Goal: Task Accomplishment & Management: Use online tool/utility

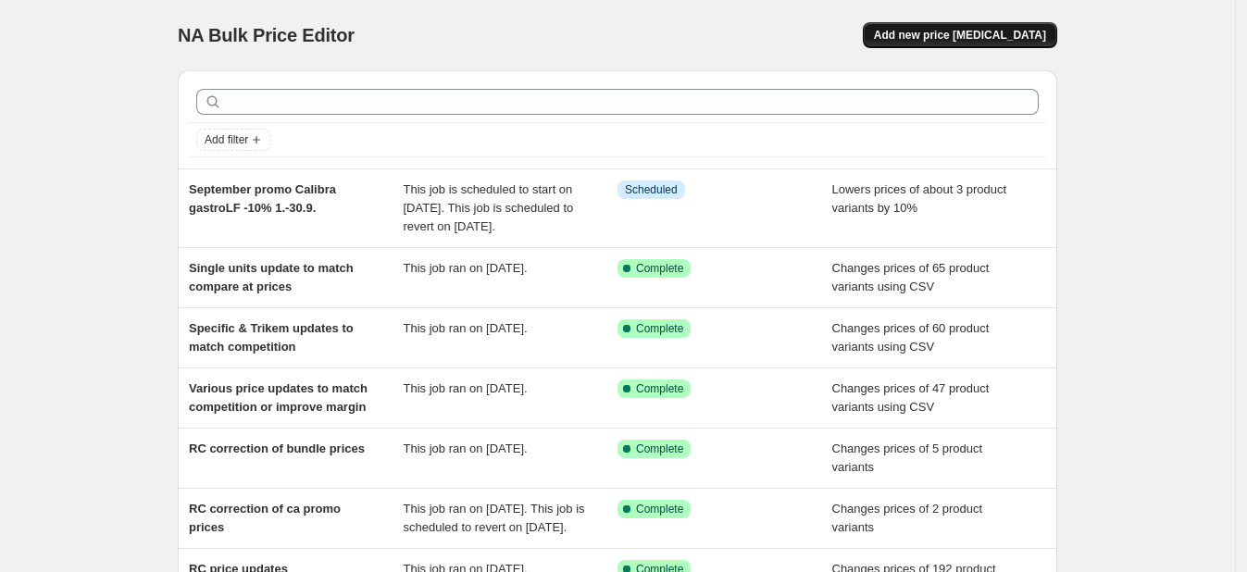
click at [958, 33] on span "Add new price [MEDICAL_DATA]" at bounding box center [960, 35] width 172 height 15
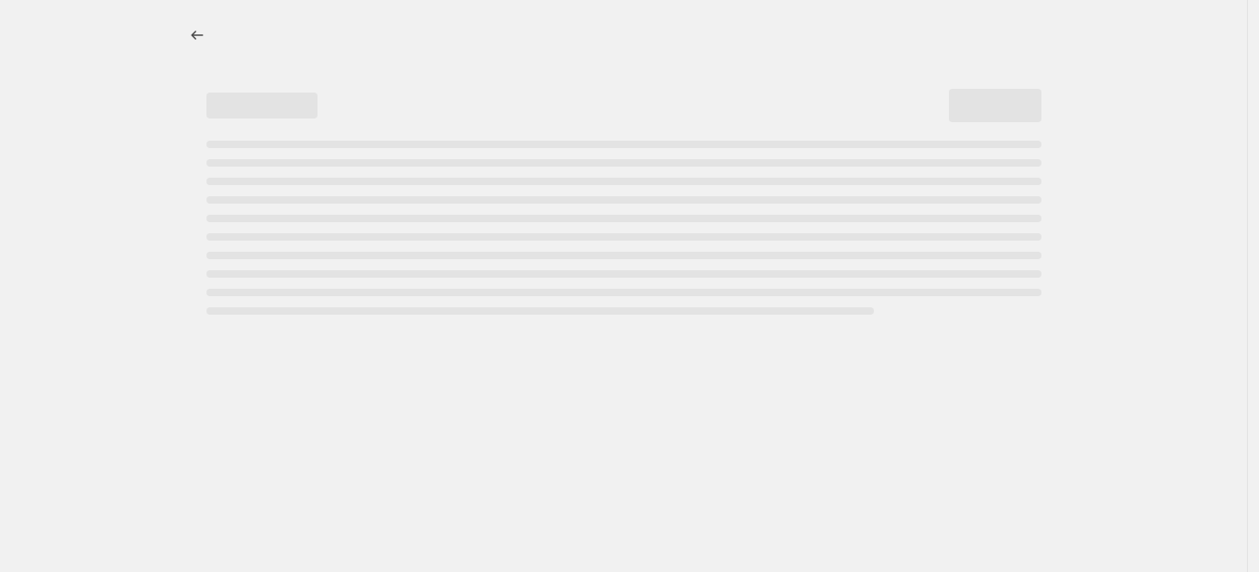
select select "percentage"
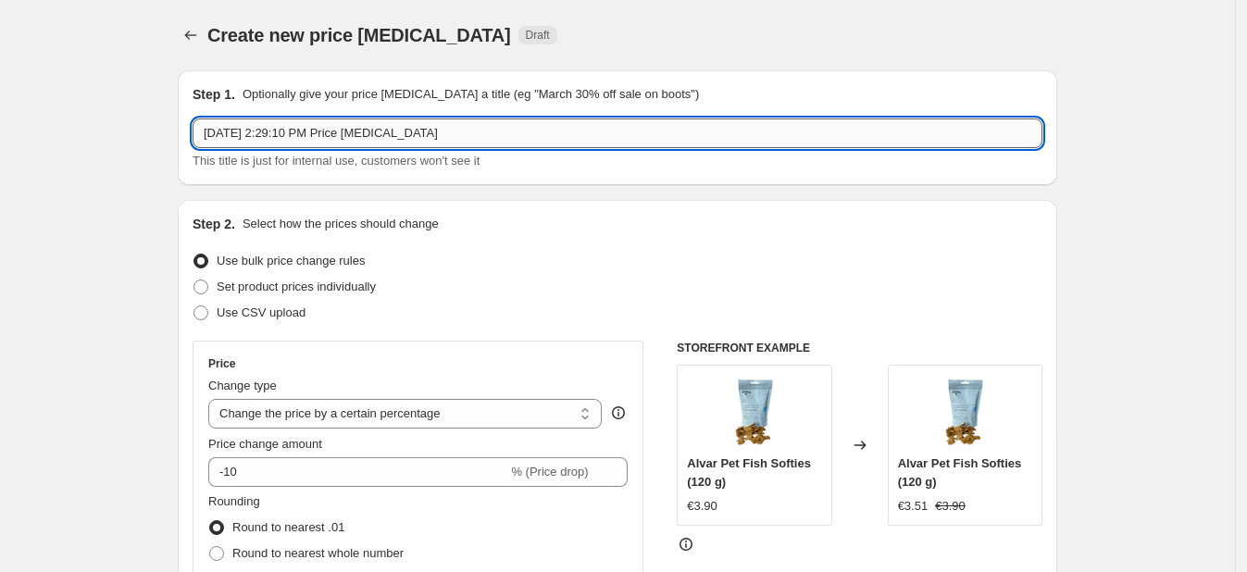
click at [264, 119] on input "[DATE] 2:29:10 PM Price [MEDICAL_DATA]" at bounding box center [618, 134] width 850 height 30
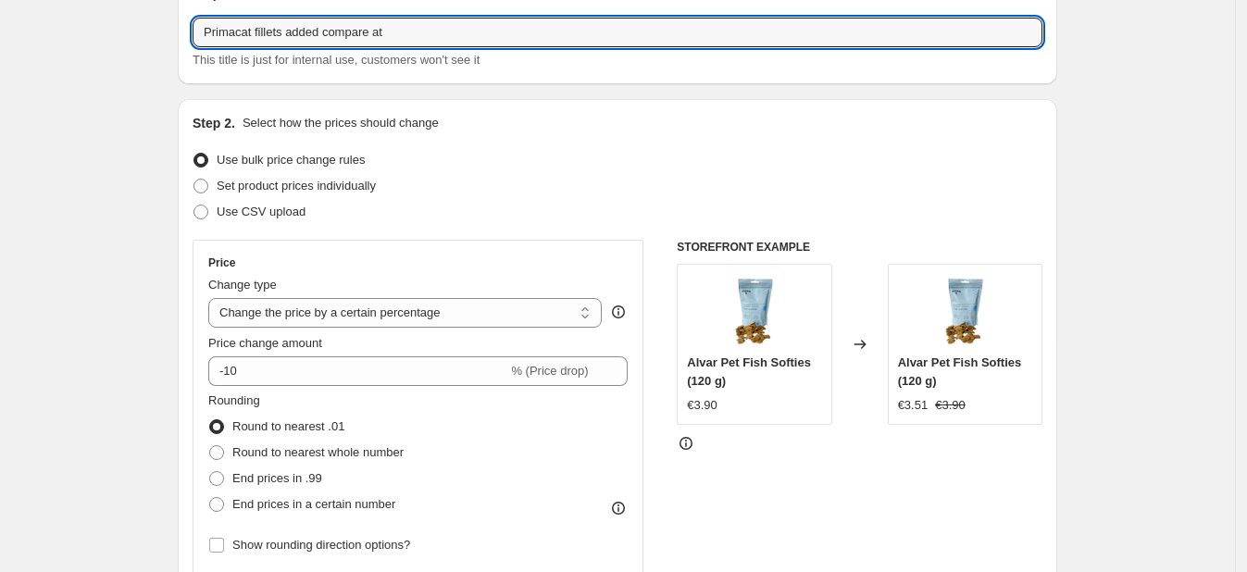
scroll to position [107, 0]
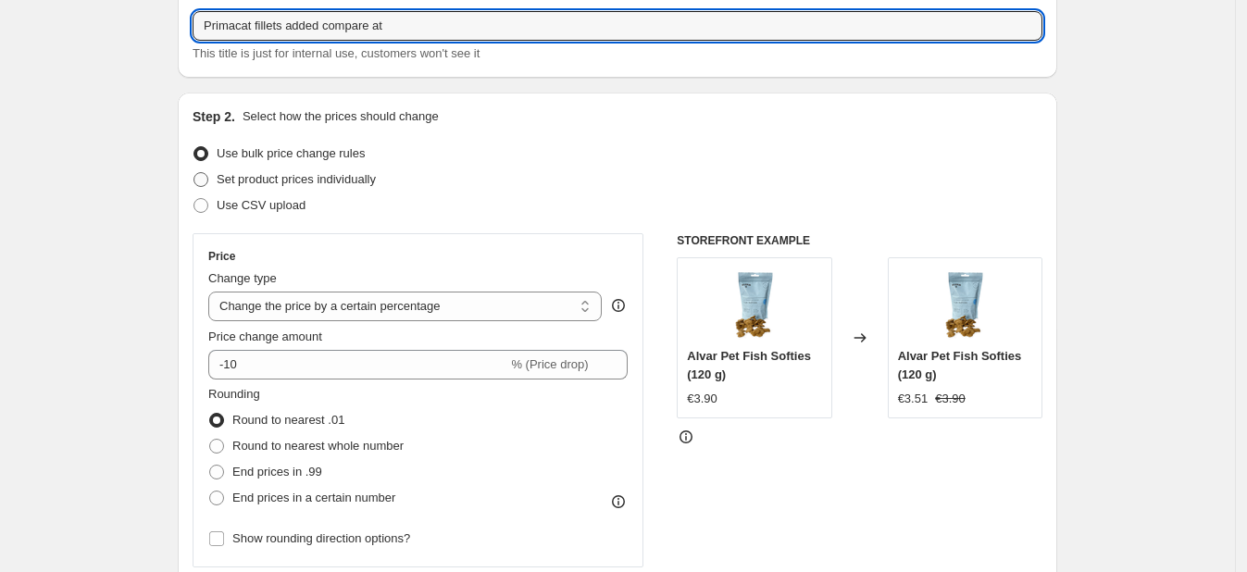
type input "Primacat fillets added compare at"
click at [203, 185] on span at bounding box center [201, 179] width 15 height 15
click at [194, 173] on input "Set product prices individually" at bounding box center [194, 172] width 1 height 1
radio input "true"
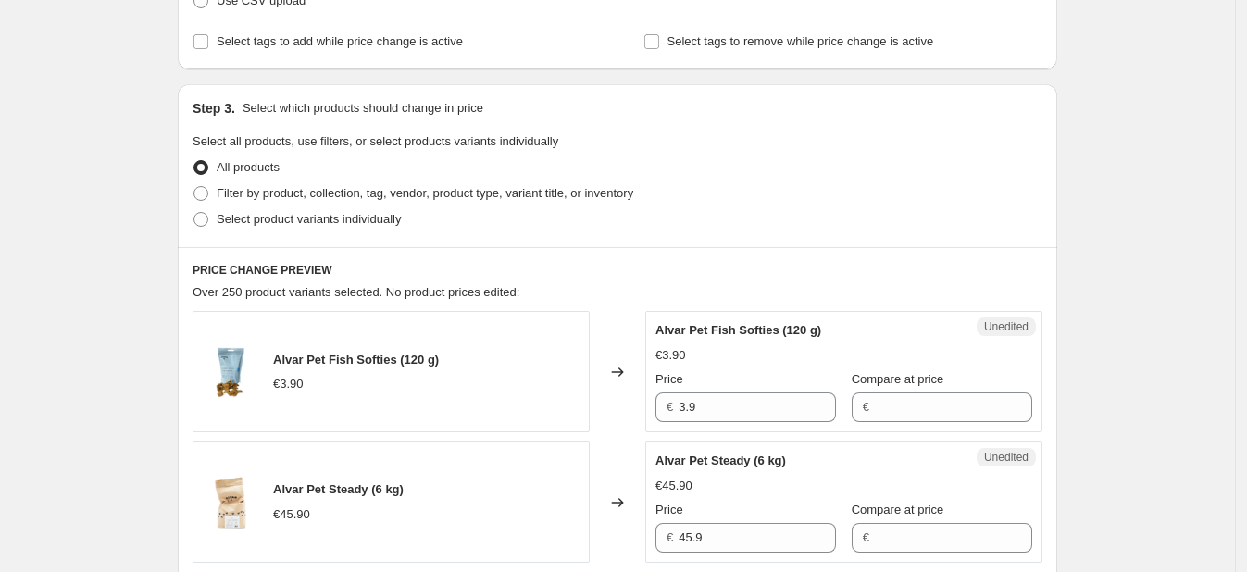
scroll to position [327, 0]
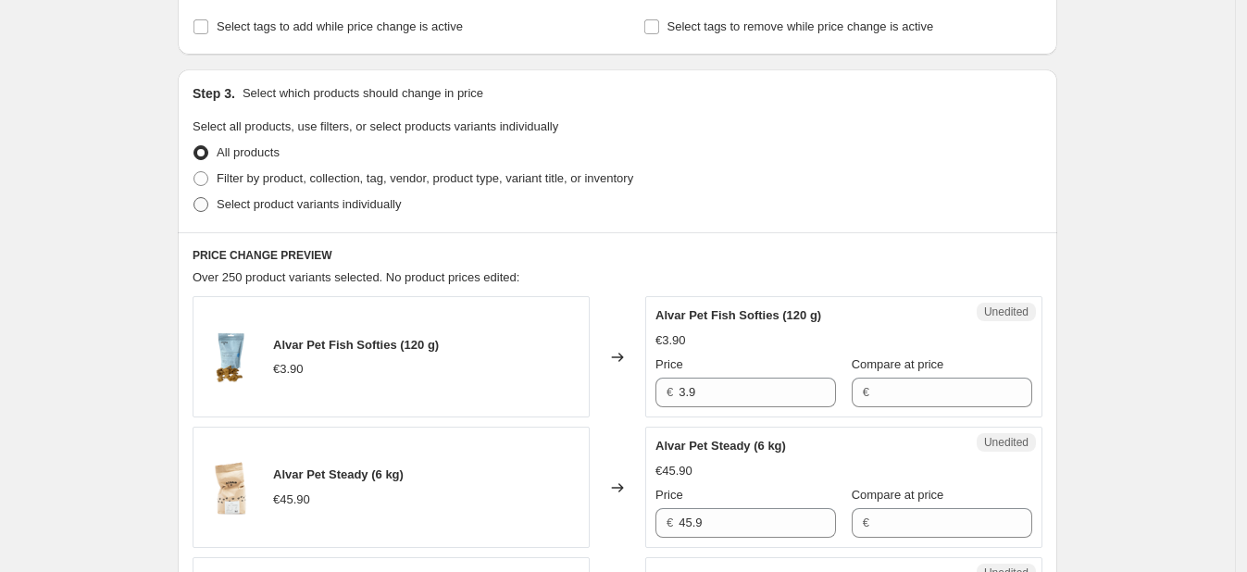
click at [209, 208] on span at bounding box center [201, 204] width 17 height 17
click at [194, 198] on input "Select product variants individually" at bounding box center [194, 197] width 1 height 1
radio input "true"
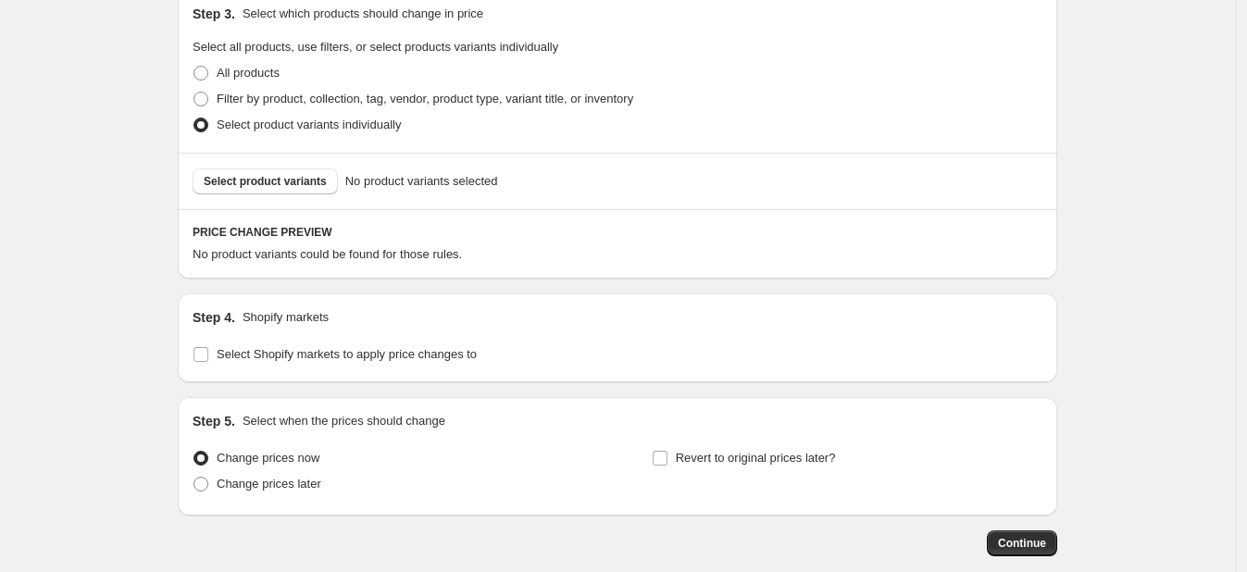
scroll to position [502, 0]
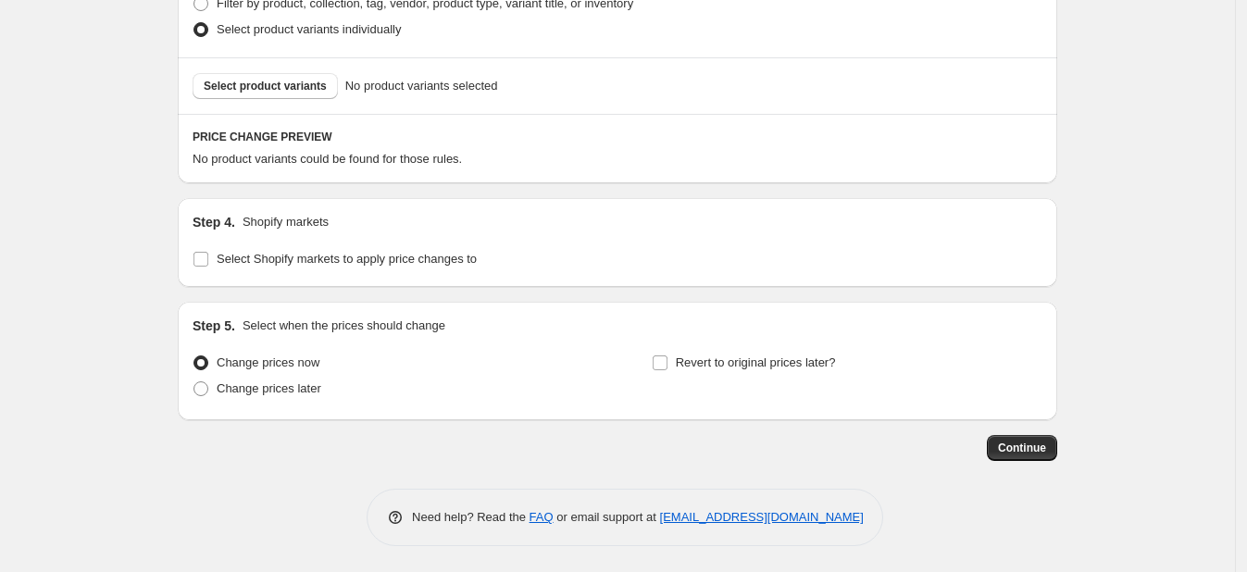
click at [197, 249] on div "Step 4. Shopify markets Select Shopify markets to apply price changes to" at bounding box center [618, 242] width 880 height 89
click at [204, 254] on input "Select Shopify markets to apply price changes to" at bounding box center [201, 259] width 15 height 15
checkbox input "true"
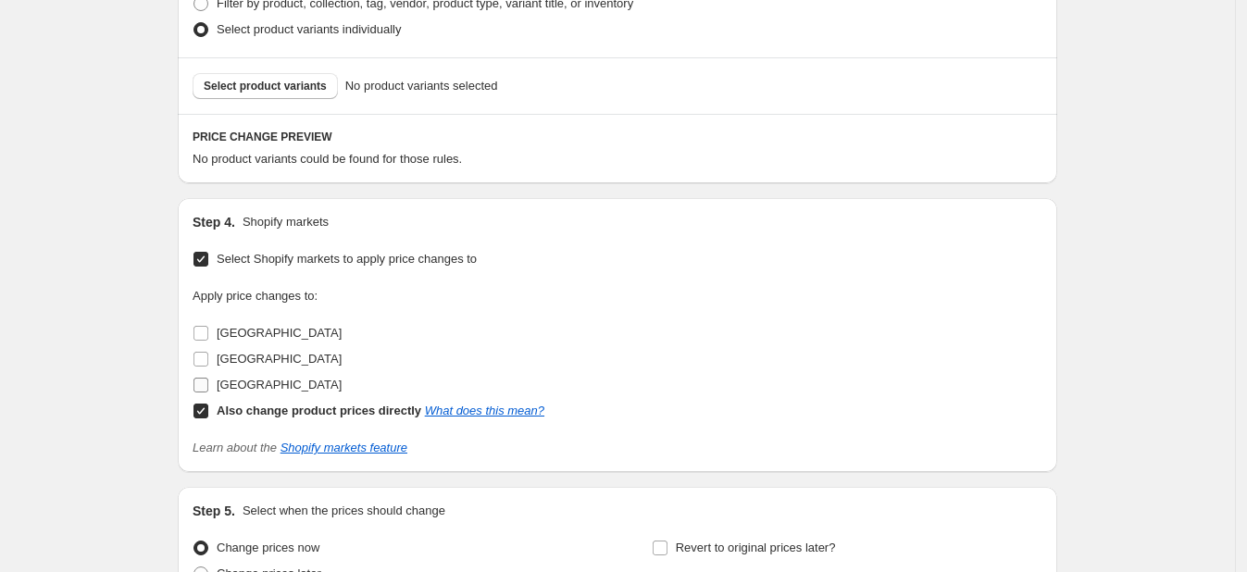
click at [208, 382] on input "[GEOGRAPHIC_DATA]" at bounding box center [201, 385] width 15 height 15
checkbox input "true"
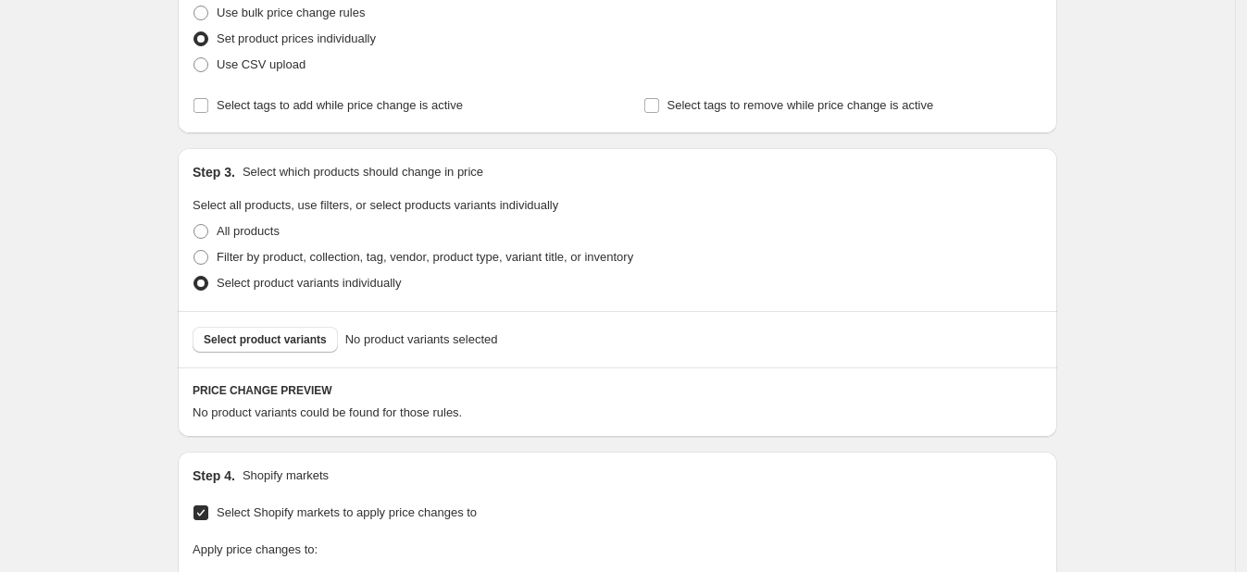
scroll to position [256, 0]
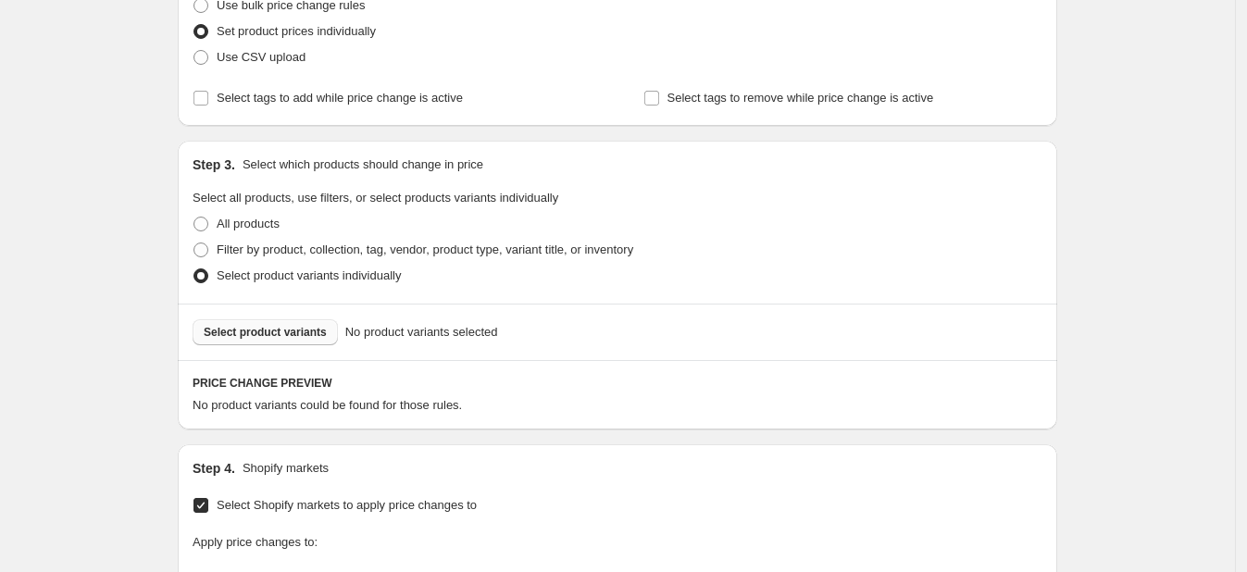
click at [303, 334] on span "Select product variants" at bounding box center [265, 332] width 123 height 15
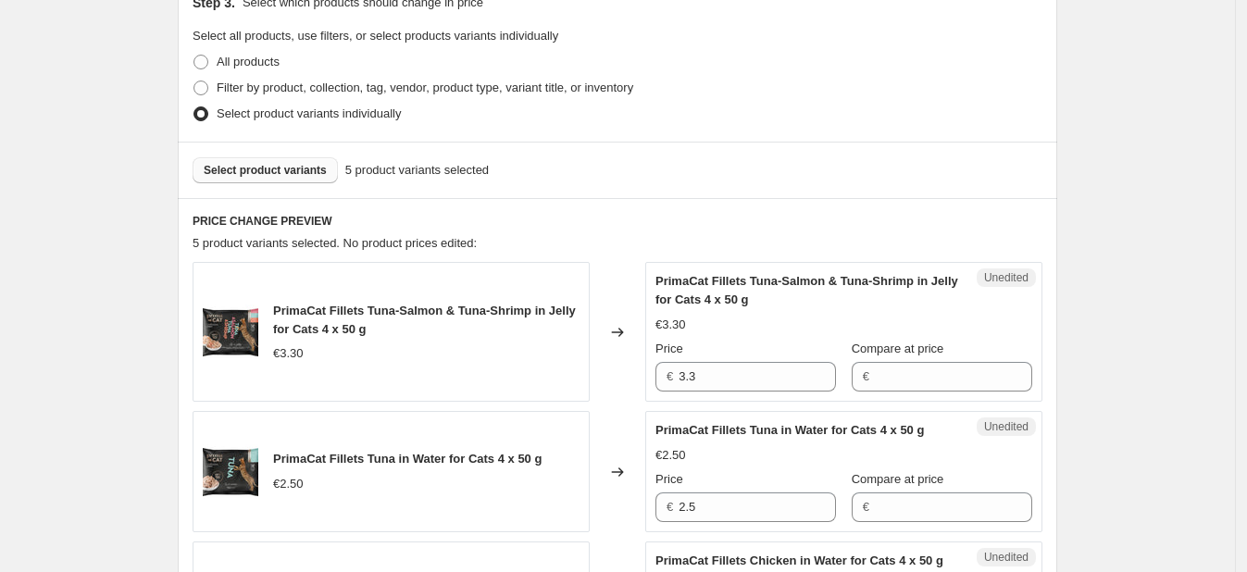
scroll to position [418, 0]
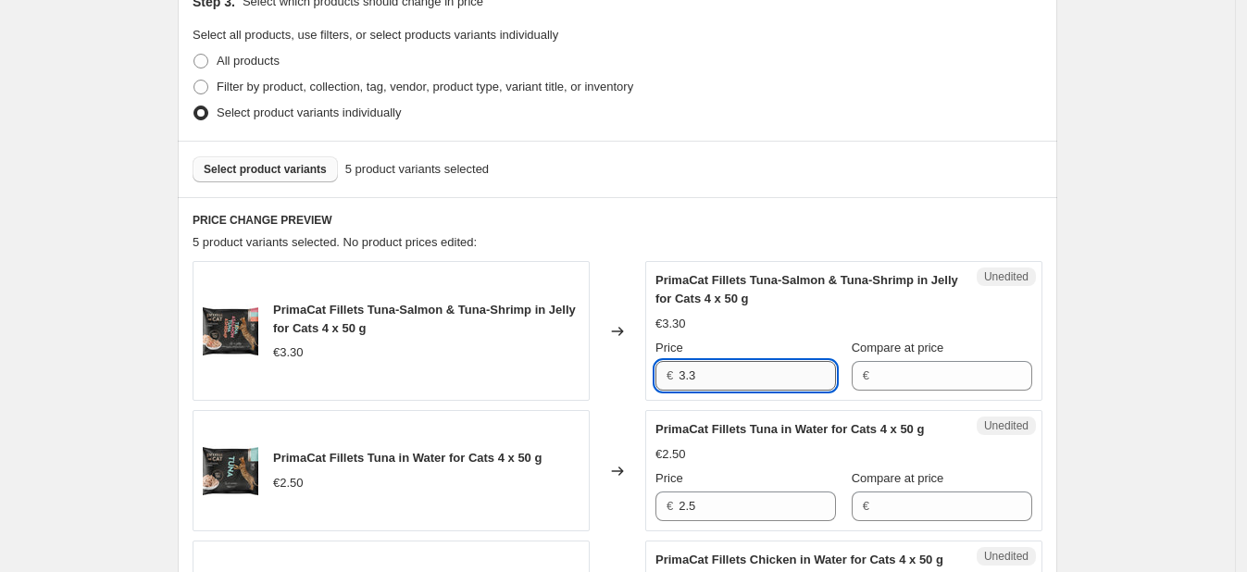
click at [740, 382] on input "3.3" at bounding box center [757, 376] width 157 height 30
click at [891, 373] on input "Compare at price" at bounding box center [953, 376] width 157 height 30
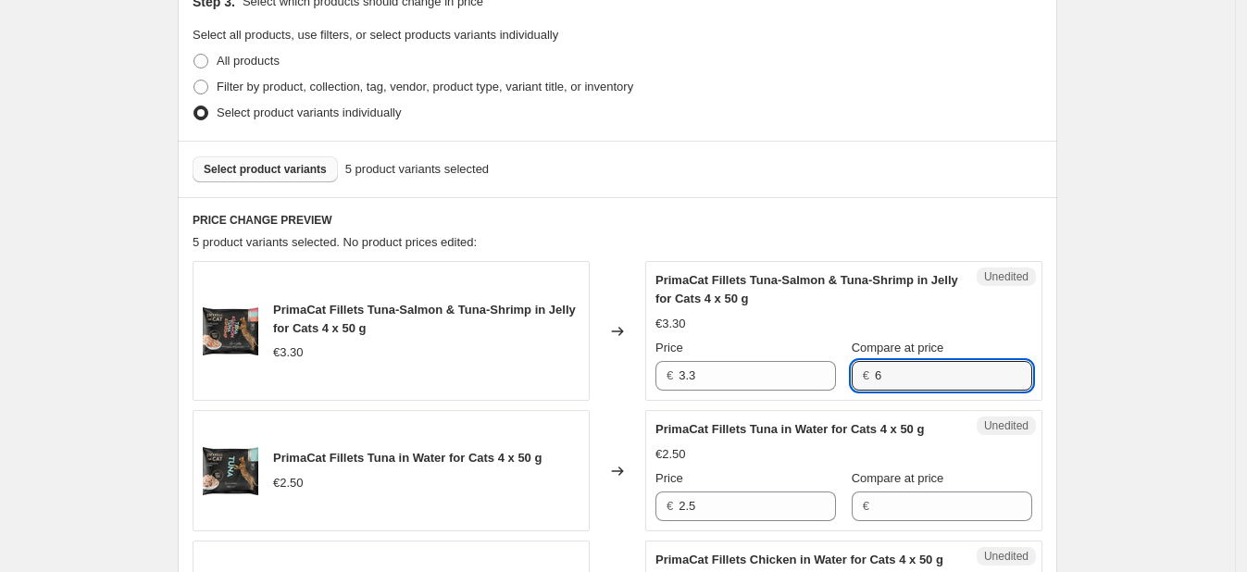
scroll to position [475, 0]
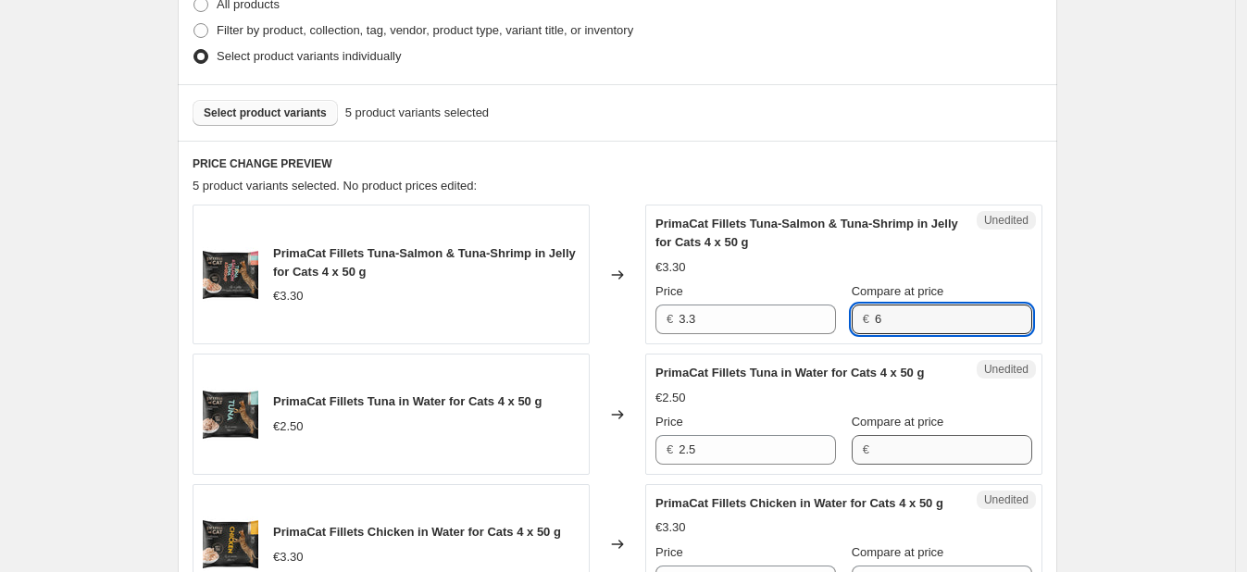
type input "6"
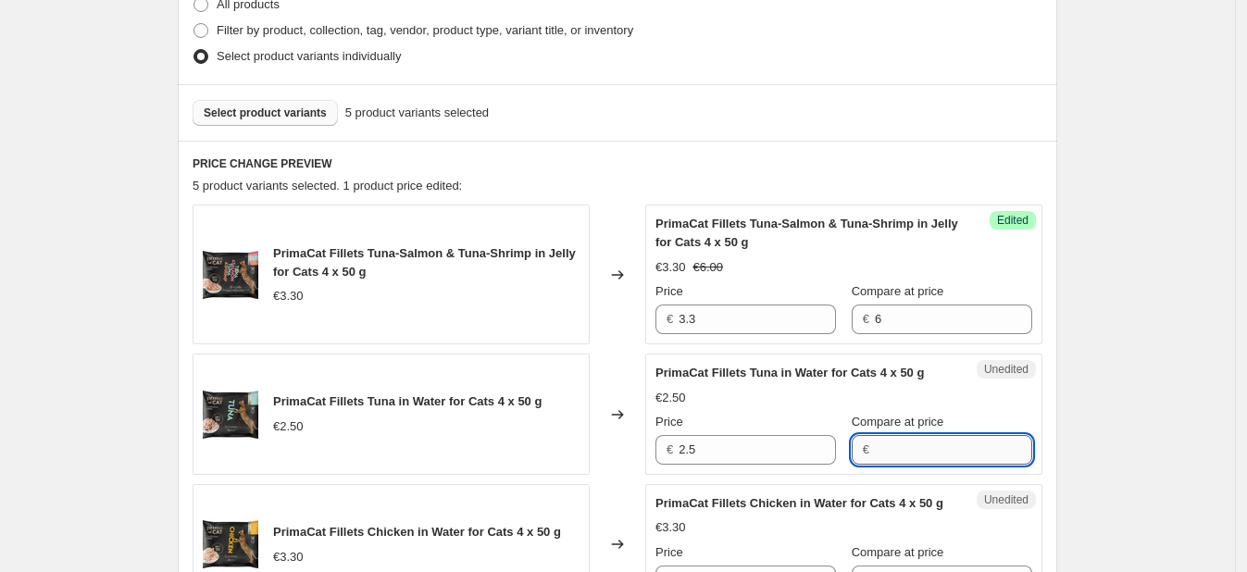
click at [880, 440] on input "Compare at price" at bounding box center [953, 450] width 157 height 30
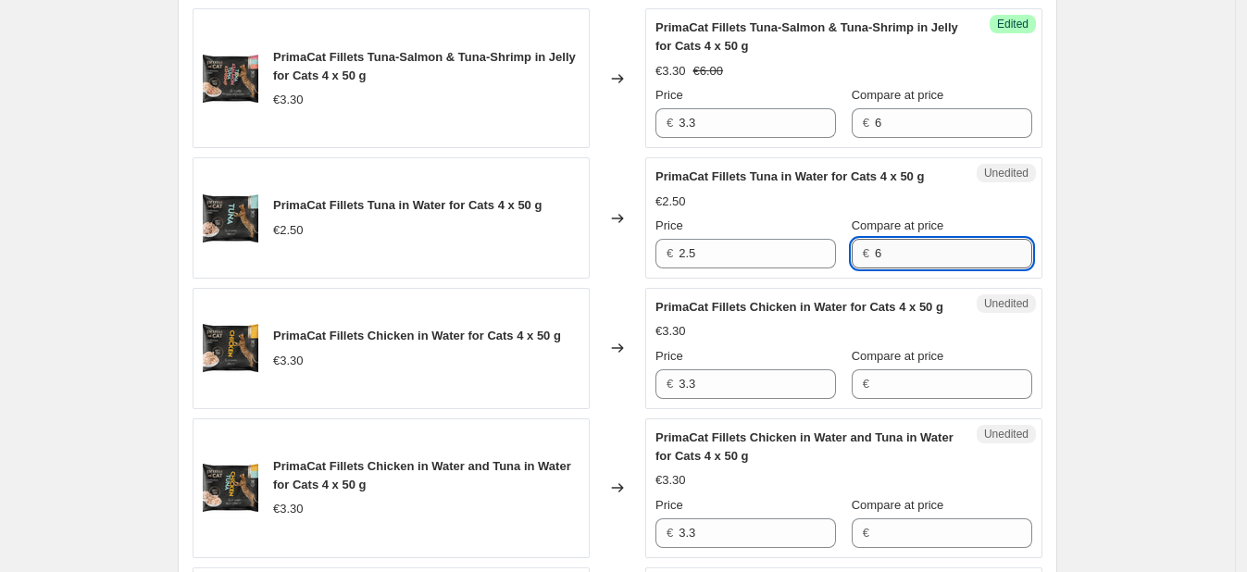
scroll to position [672, 0]
type input "6"
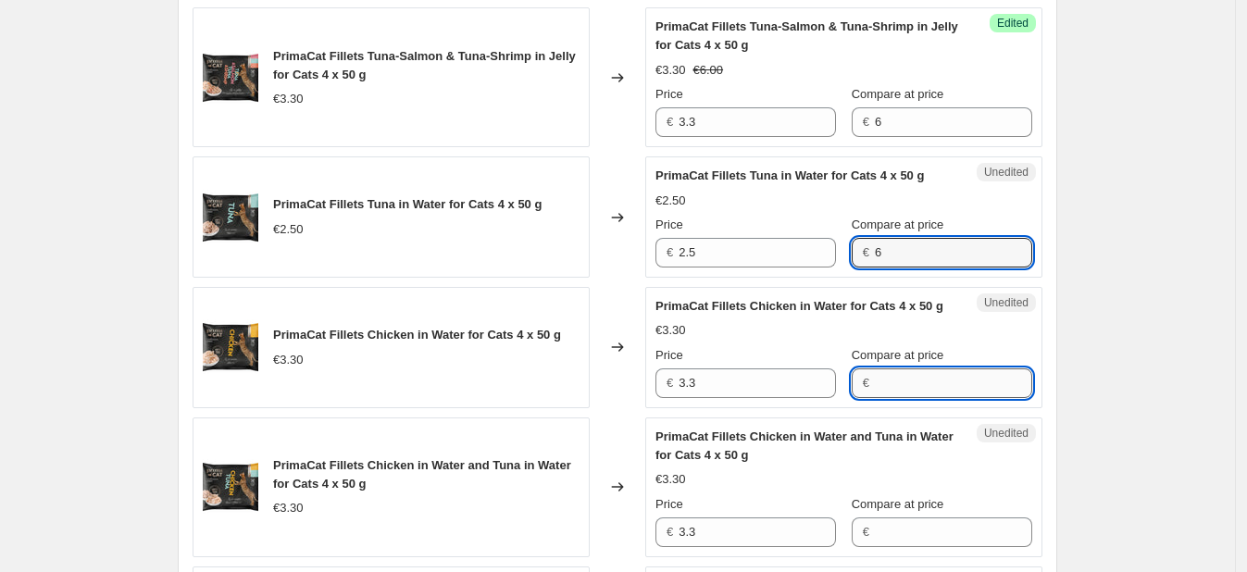
click at [876, 398] on input "Compare at price" at bounding box center [953, 383] width 157 height 30
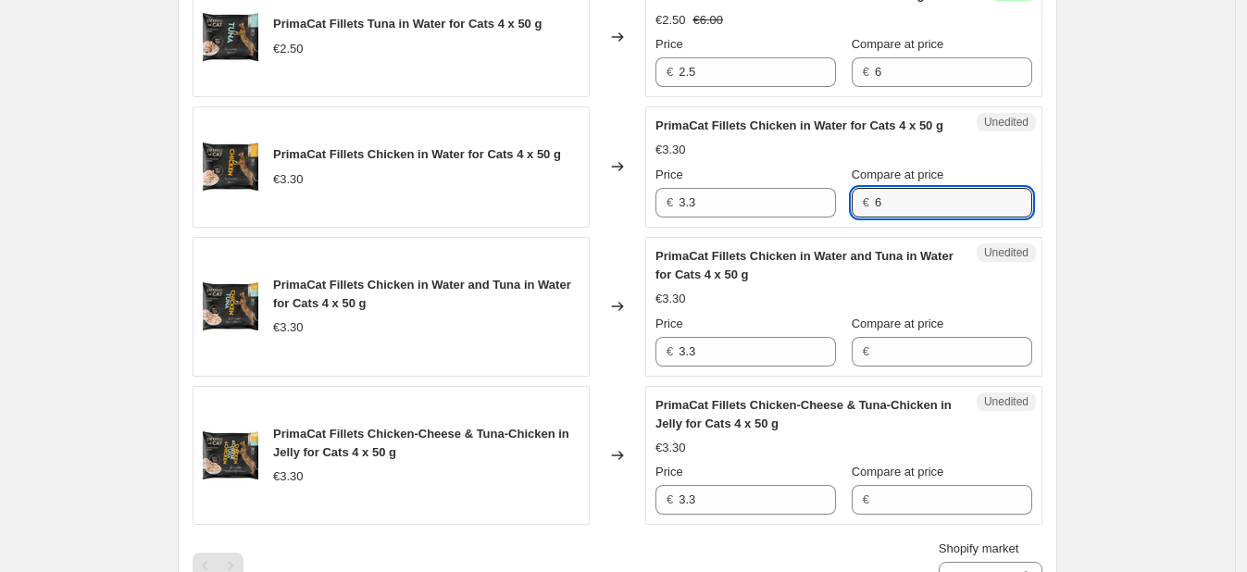
scroll to position [857, 0]
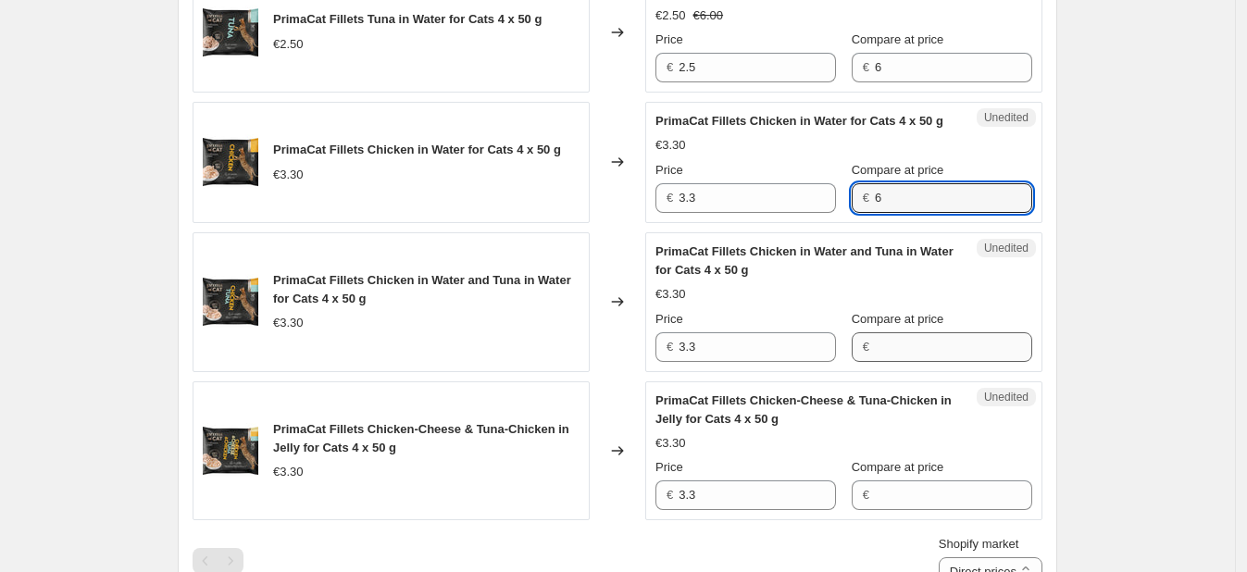
type input "6"
click at [890, 362] on input "Compare at price" at bounding box center [953, 347] width 157 height 30
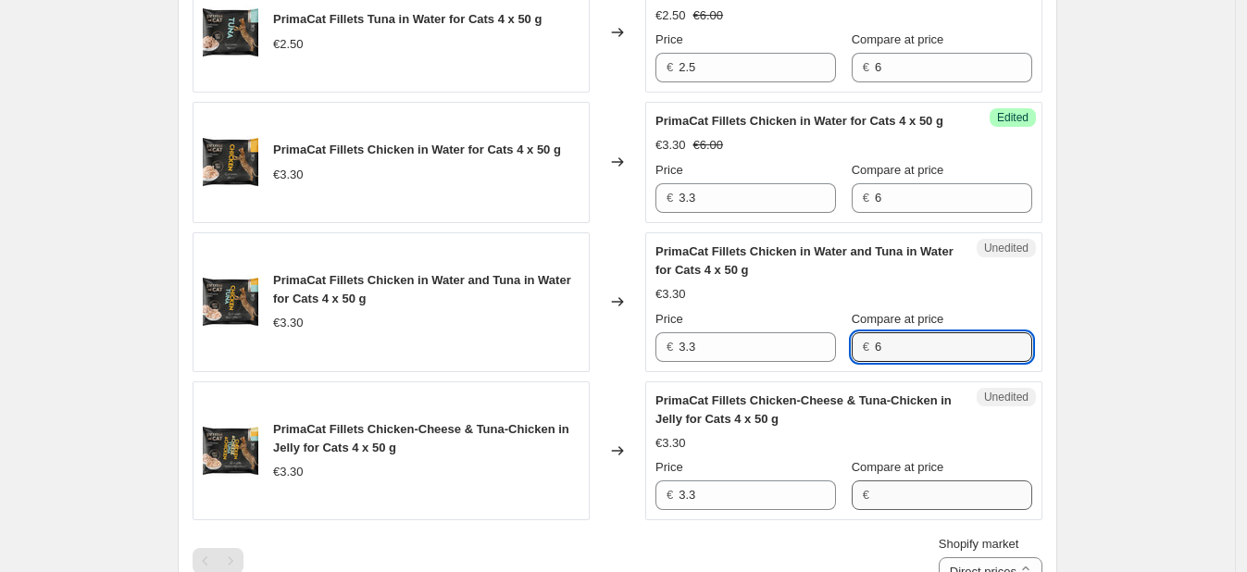
scroll to position [1020, 0]
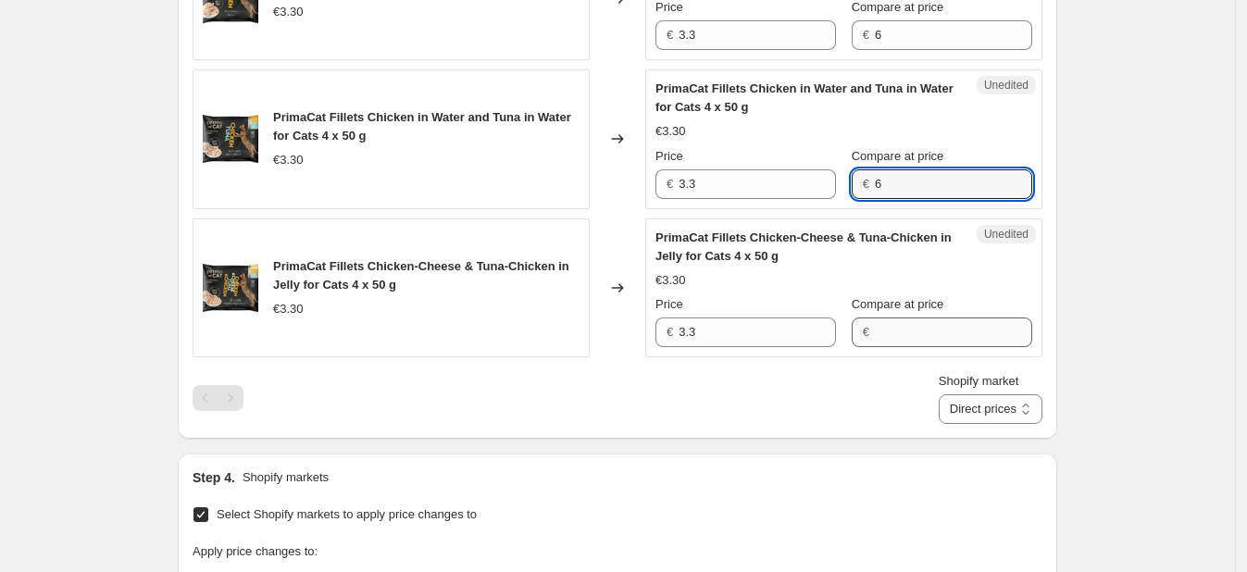
type input "6"
click at [893, 345] on input "Compare at price" at bounding box center [953, 333] width 157 height 30
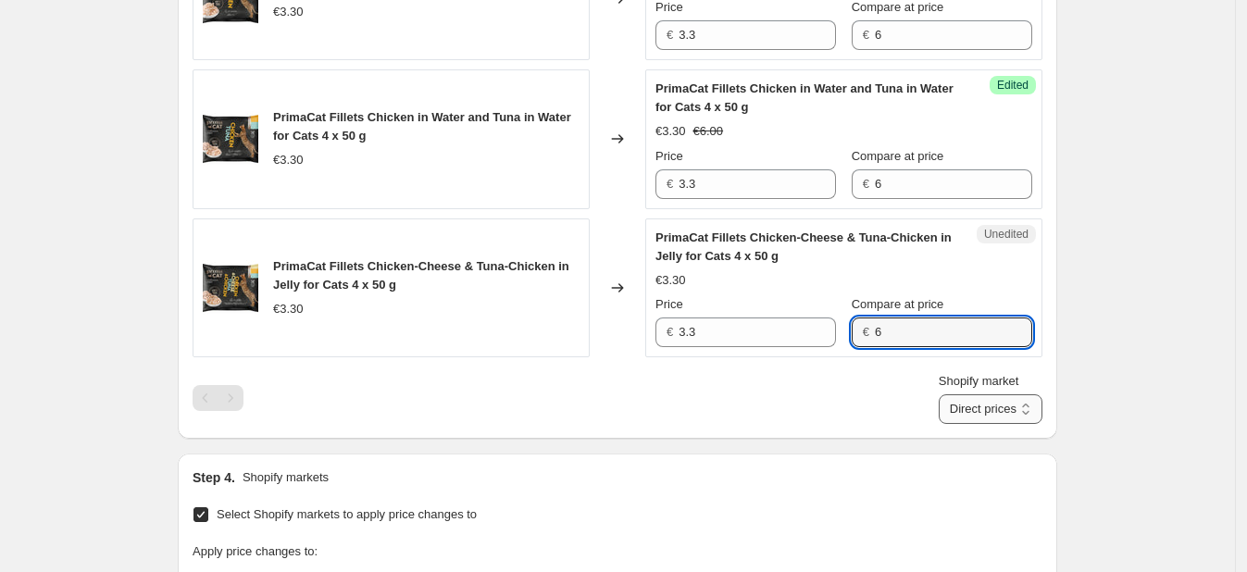
type input "6"
click at [1014, 424] on select "Direct prices [GEOGRAPHIC_DATA]" at bounding box center [991, 409] width 104 height 30
select select "88164925744"
click at [968, 424] on select "Direct prices [GEOGRAPHIC_DATA]" at bounding box center [991, 409] width 104 height 30
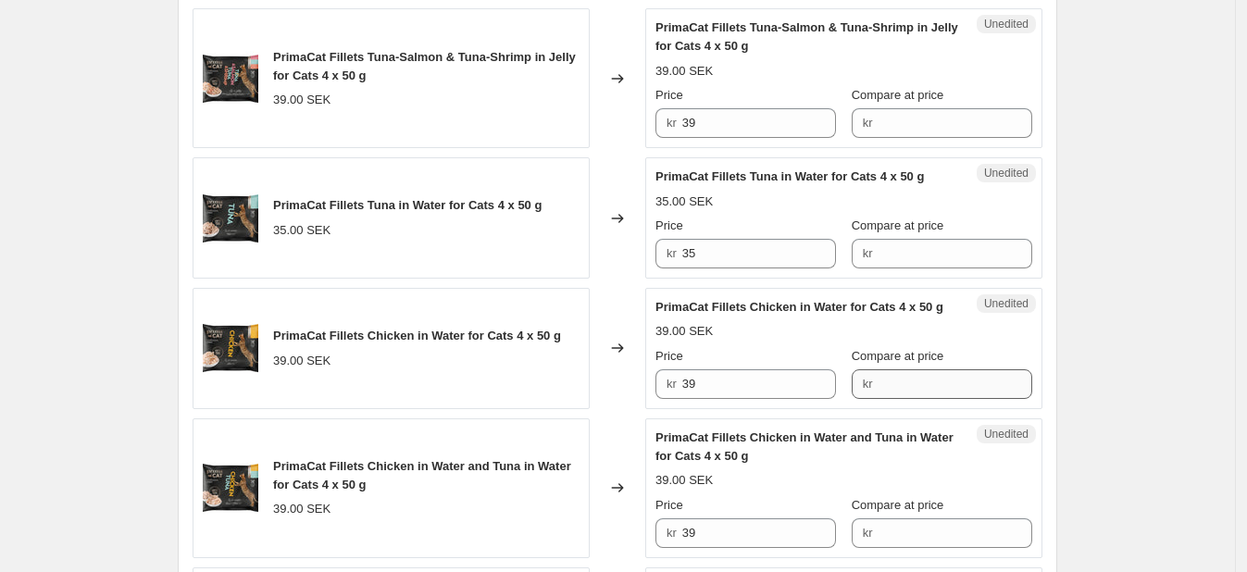
scroll to position [668, 0]
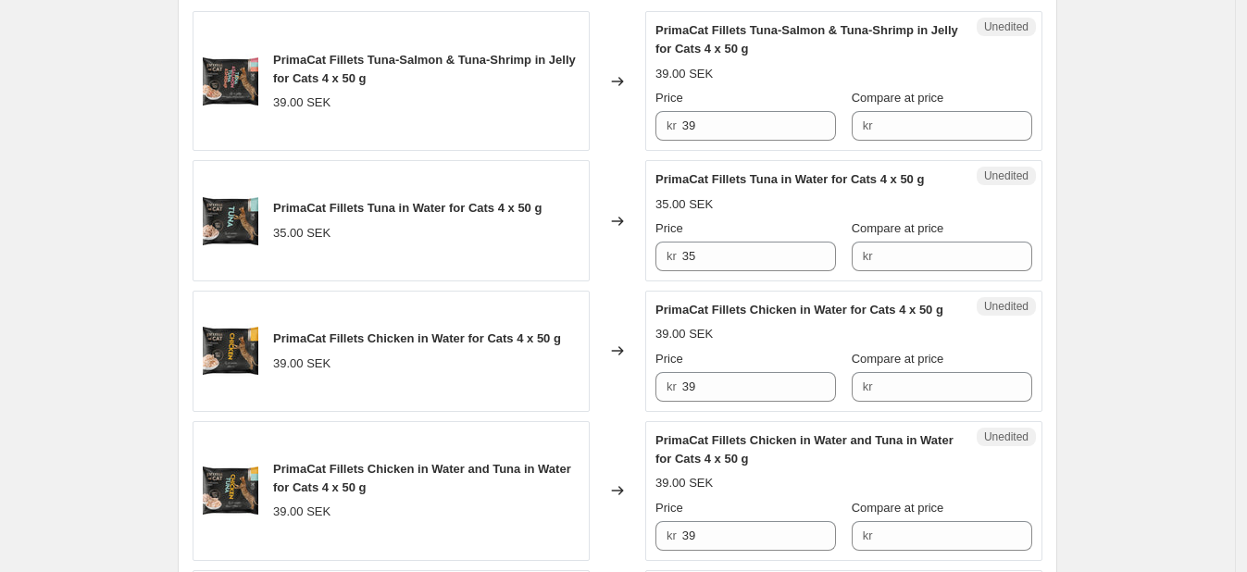
click at [897, 164] on div "Unedited PrimaCat Fillets Tuna in Water for Cats 4 x 50 g 35.00 SEK Price kr 35…" at bounding box center [843, 220] width 397 height 121
click at [894, 128] on input "Compare at price" at bounding box center [955, 126] width 155 height 30
type input "60"
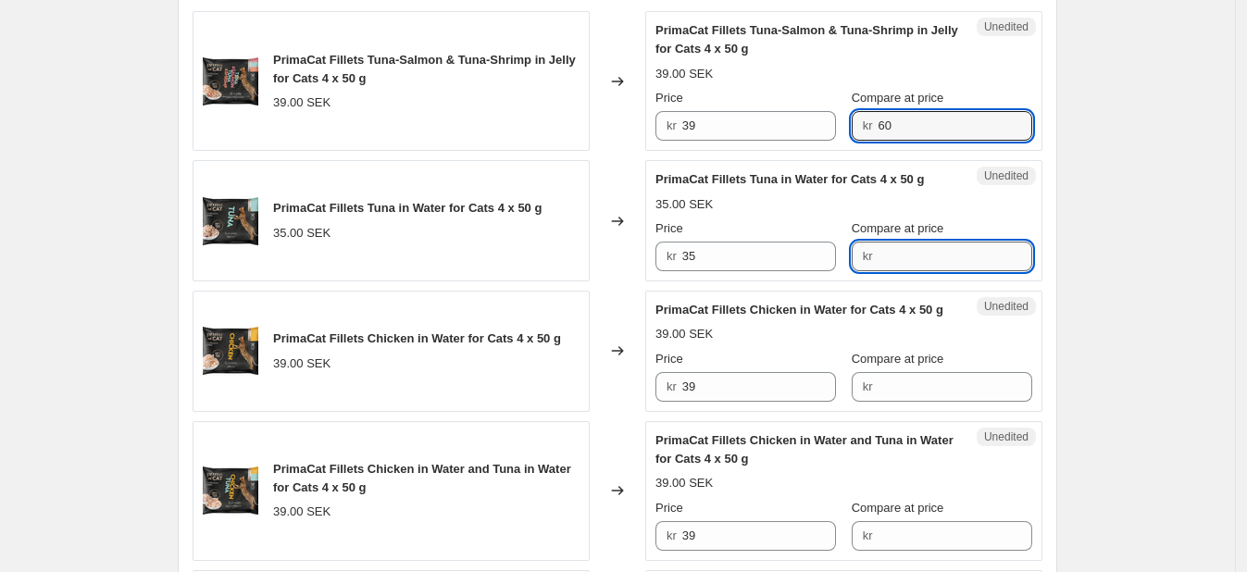
click at [900, 260] on input "Compare at price" at bounding box center [955, 257] width 155 height 30
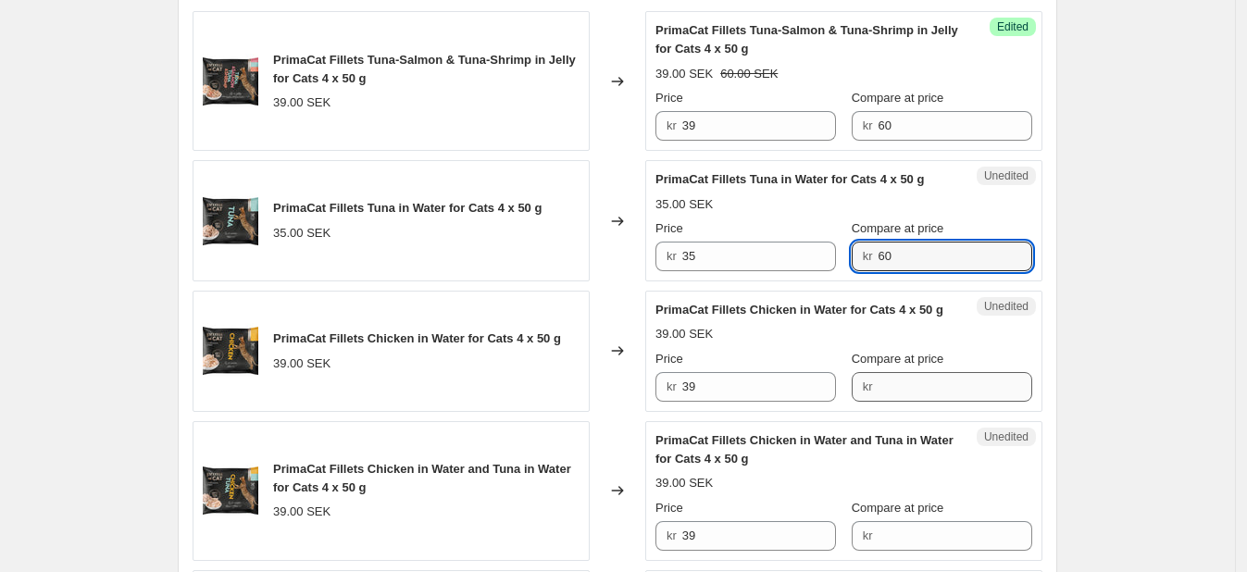
type input "60"
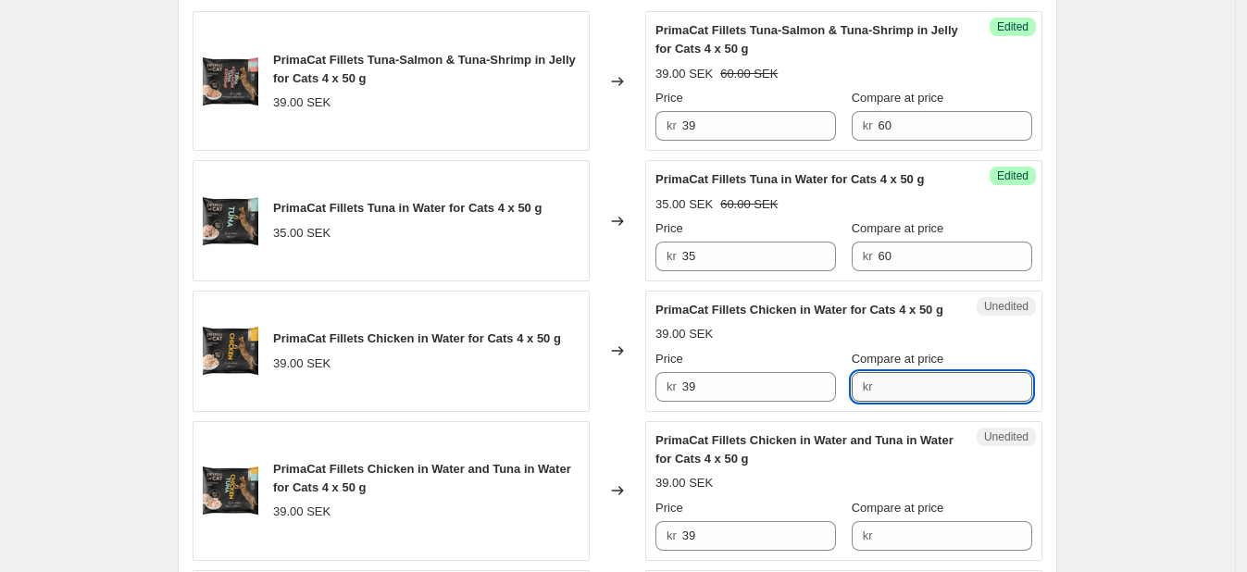
click at [895, 402] on input "Compare at price" at bounding box center [955, 387] width 155 height 30
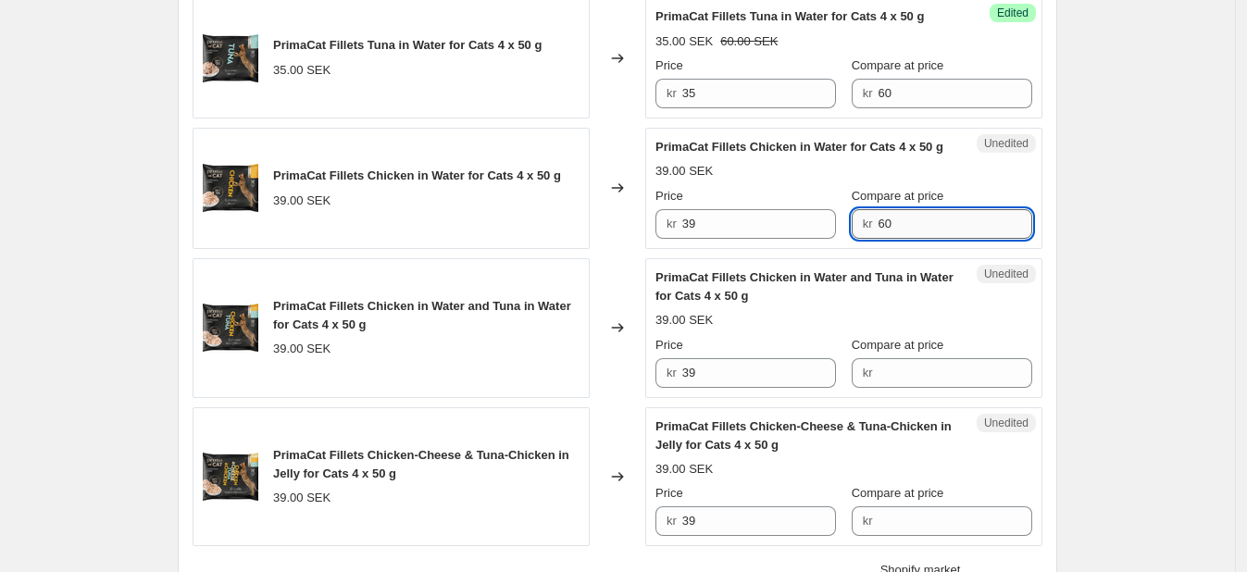
type input "60"
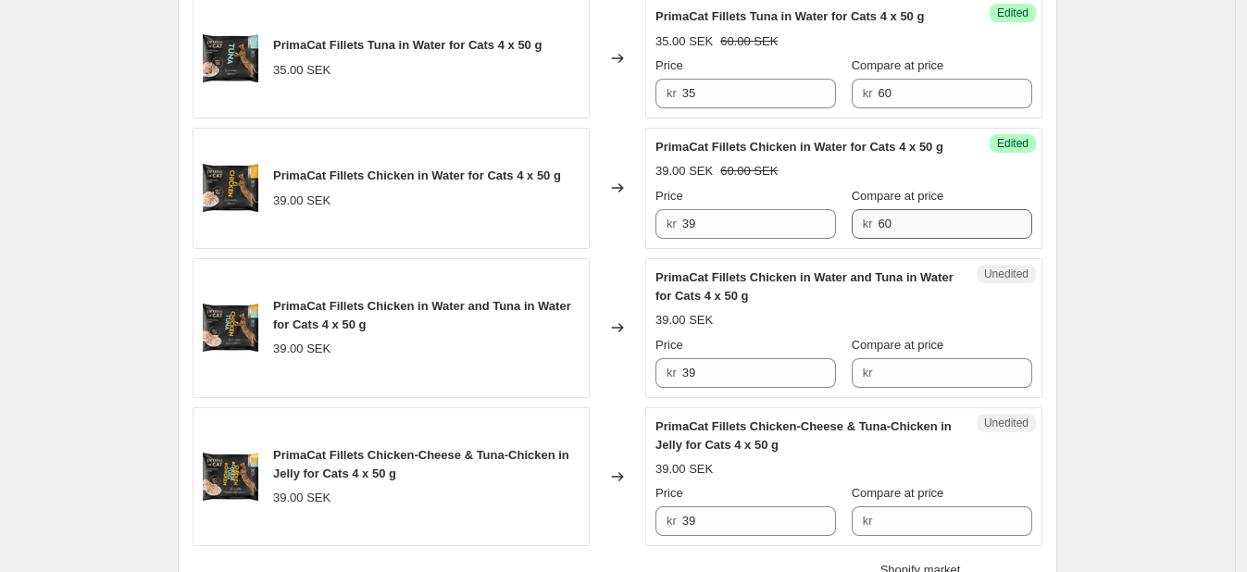
click at [895, 398] on div "Unedited PrimaCat Fillets Chicken in Water and Tuna in Water for Cats 4 x 50 g …" at bounding box center [843, 328] width 397 height 140
click at [900, 388] on input "Compare at price" at bounding box center [955, 373] width 155 height 30
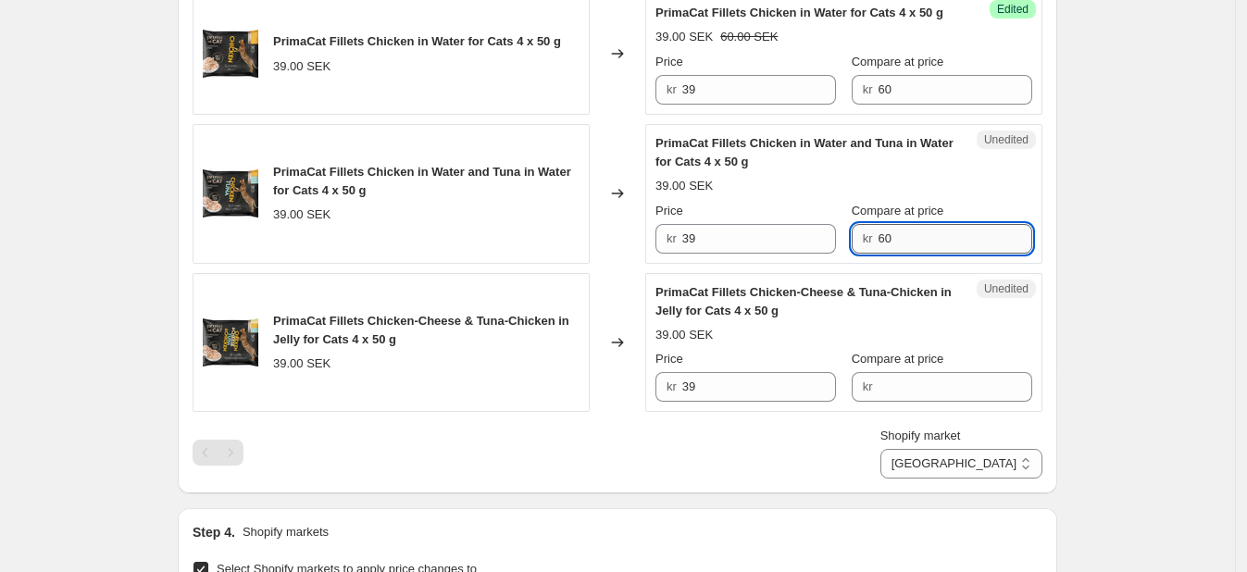
scroll to position [986, 0]
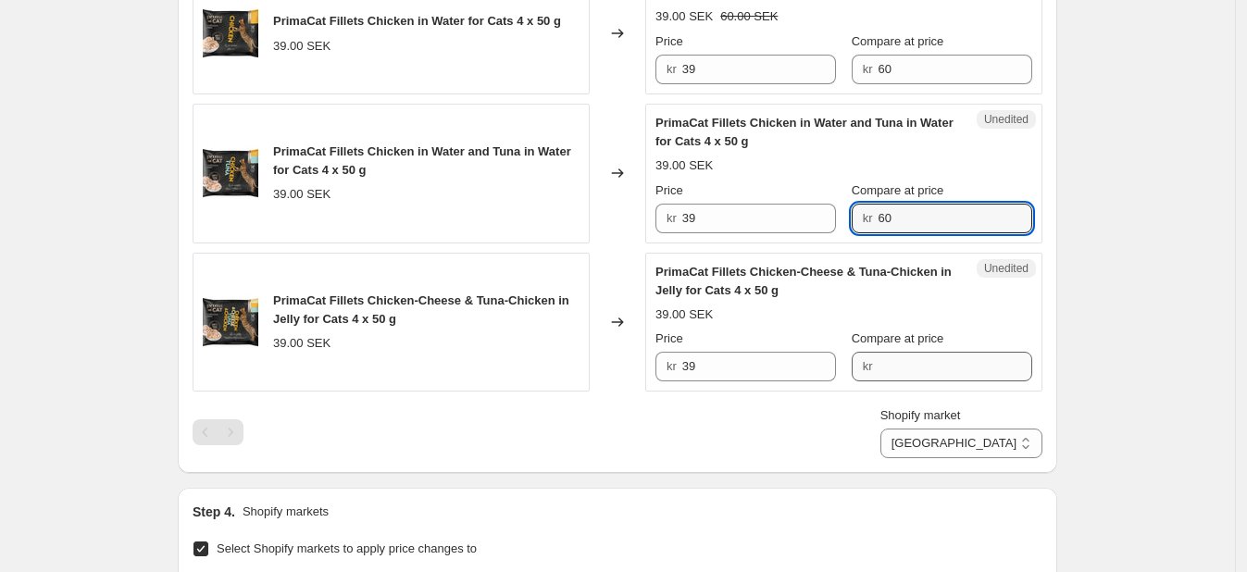
type input "60"
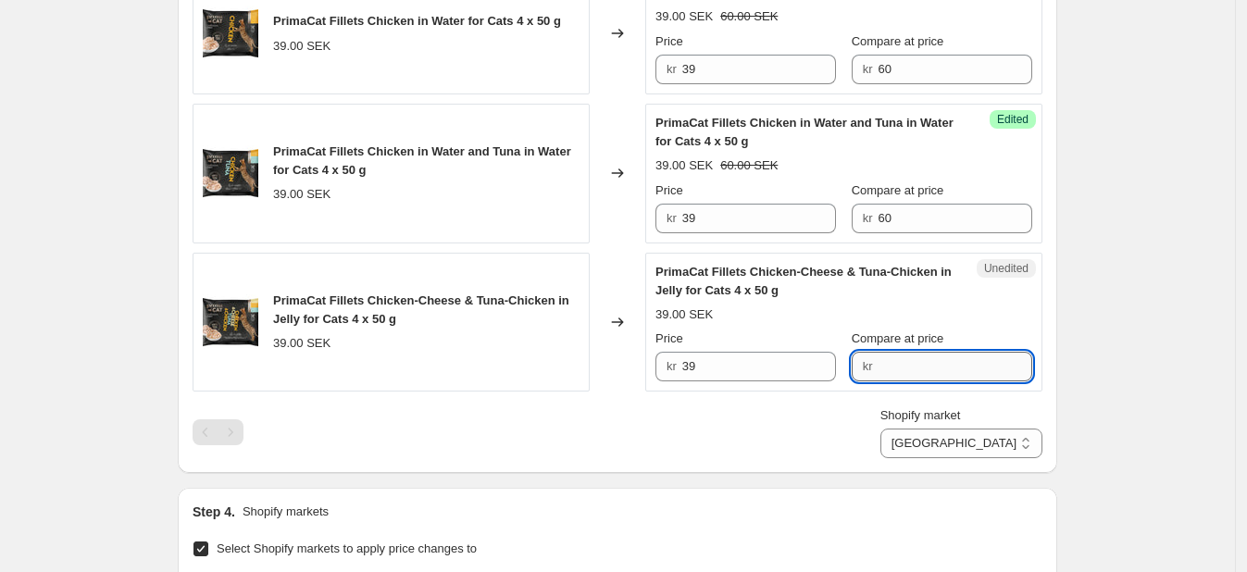
click at [898, 381] on input "Compare at price" at bounding box center [955, 367] width 155 height 30
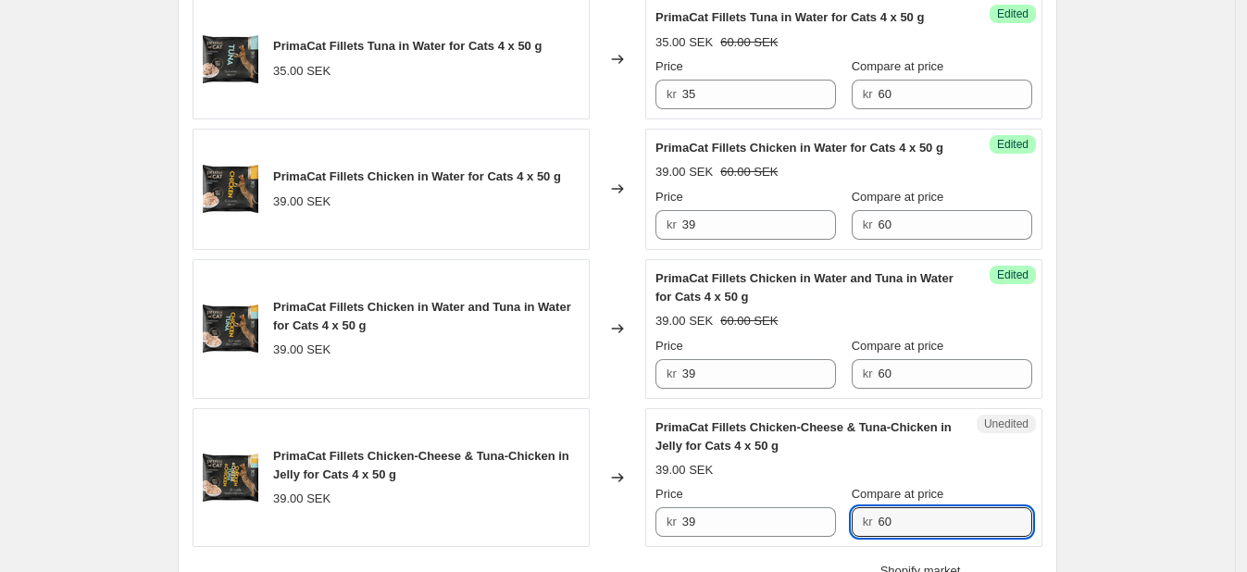
type input "60"
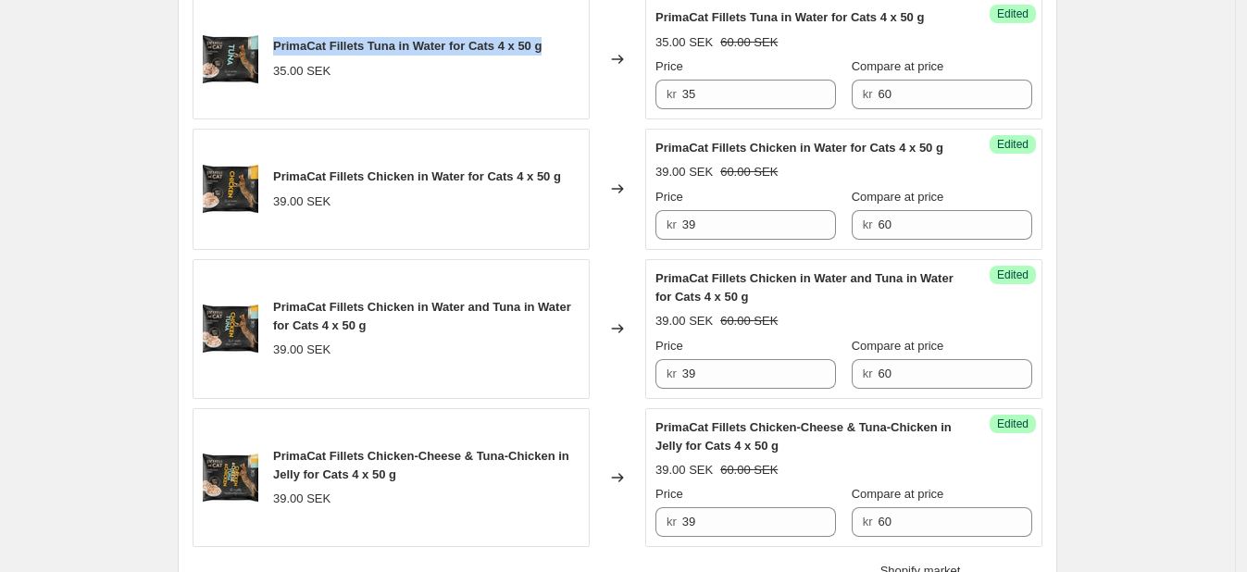
drag, startPoint x: 281, startPoint y: 46, endPoint x: 543, endPoint y: 52, distance: 262.1
click at [542, 52] on span "PrimaCat Fillets Tuna in Water for Cats 4 x 50 g" at bounding box center [407, 46] width 268 height 14
copy span "PrimaCat Fillets Tuna in Water for Cats 4 x 50 g"
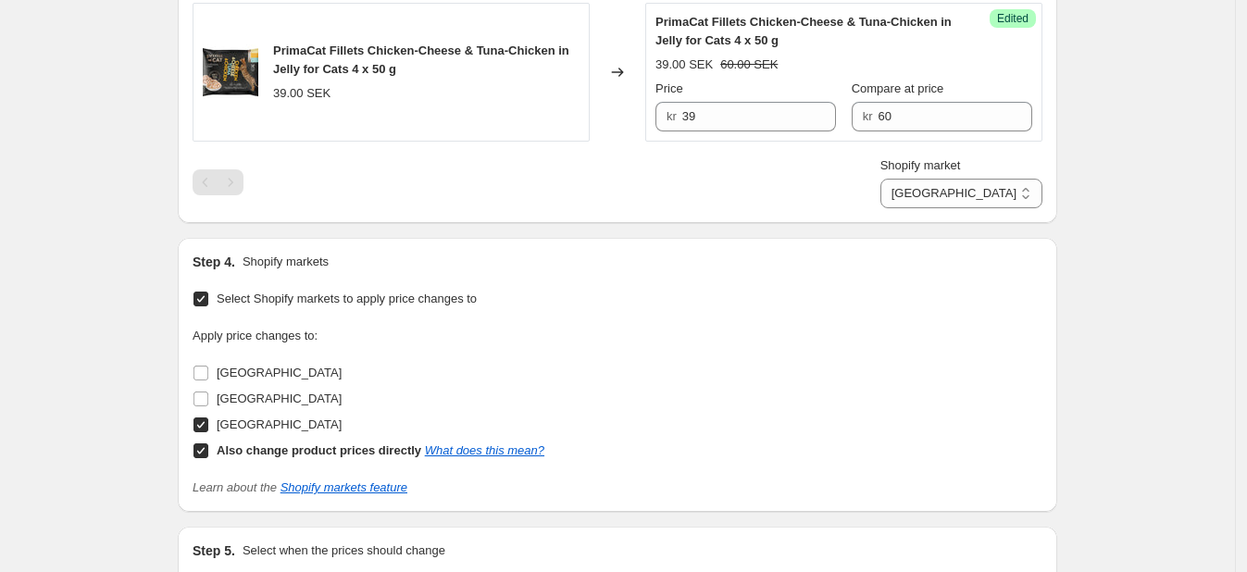
scroll to position [1479, 0]
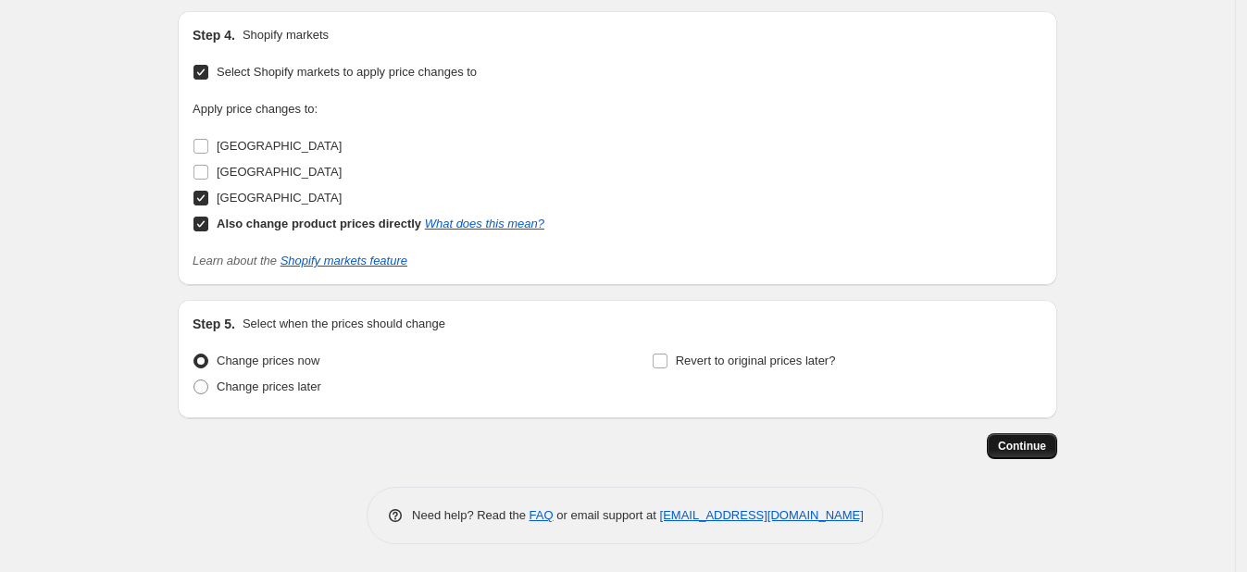
click at [1055, 446] on button "Continue" at bounding box center [1022, 446] width 70 height 26
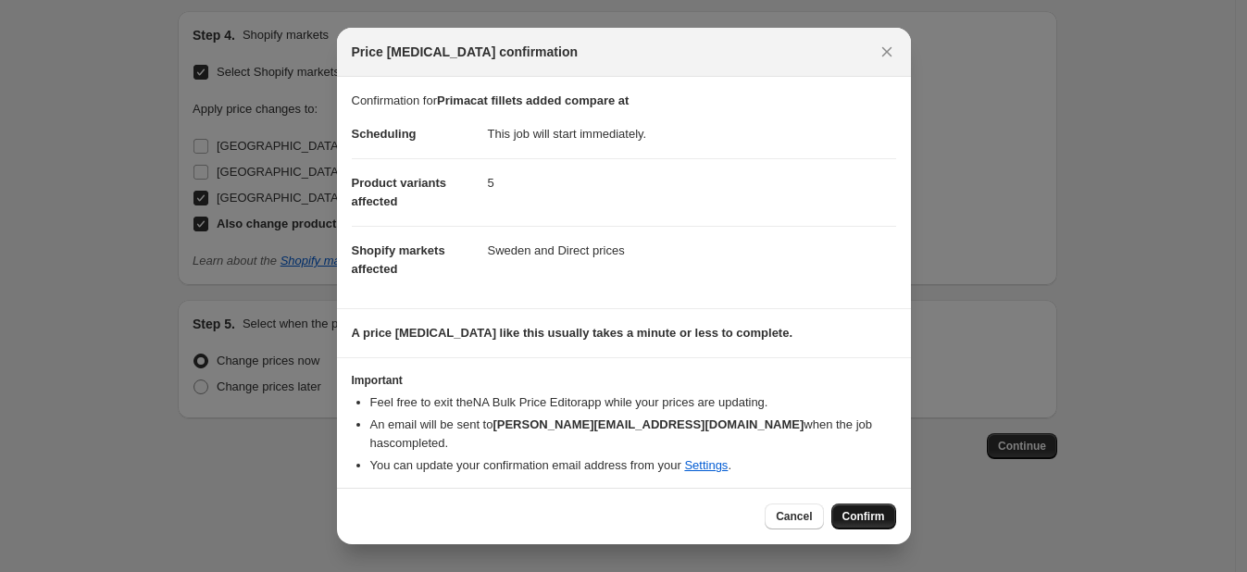
click at [875, 509] on span "Confirm" at bounding box center [864, 516] width 43 height 15
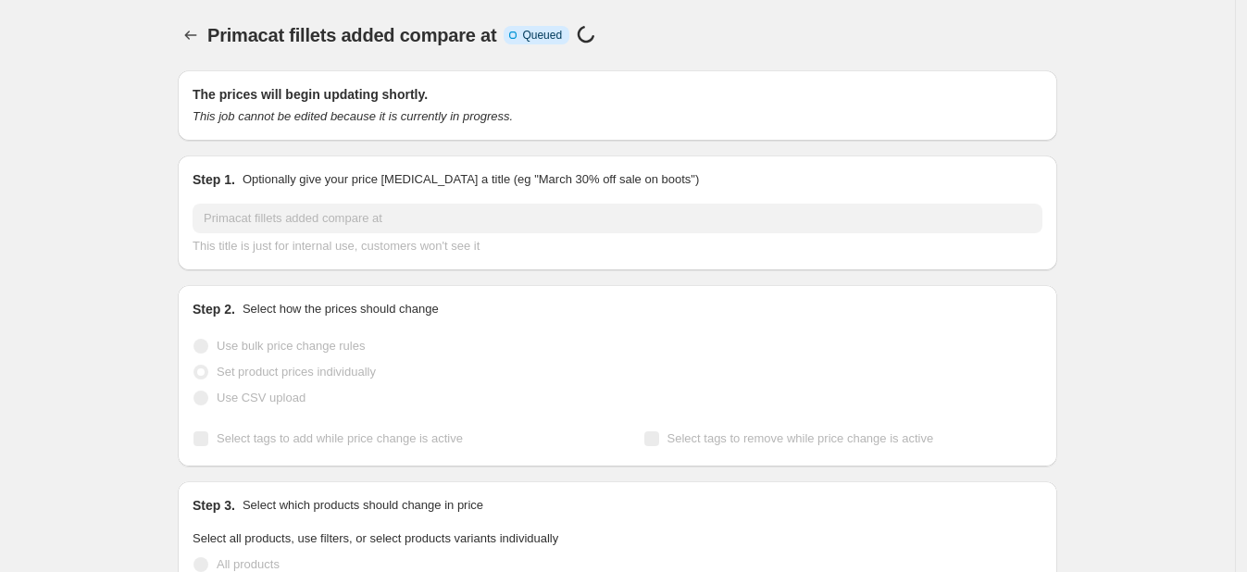
scroll to position [1479, 0]
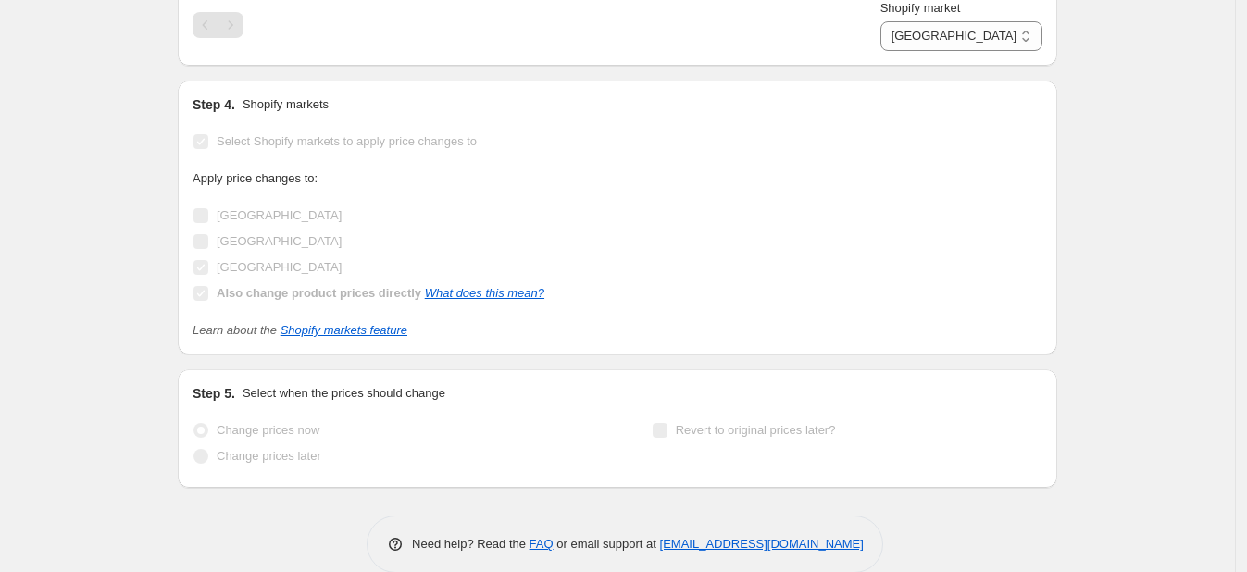
select select "88164925744"
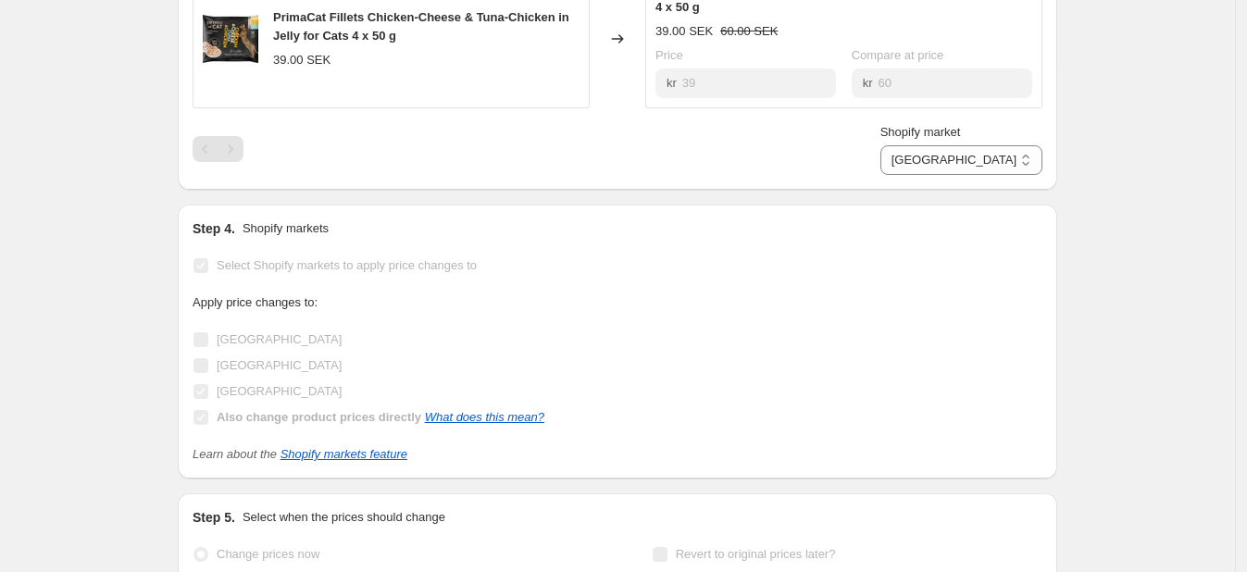
scroll to position [0, 0]
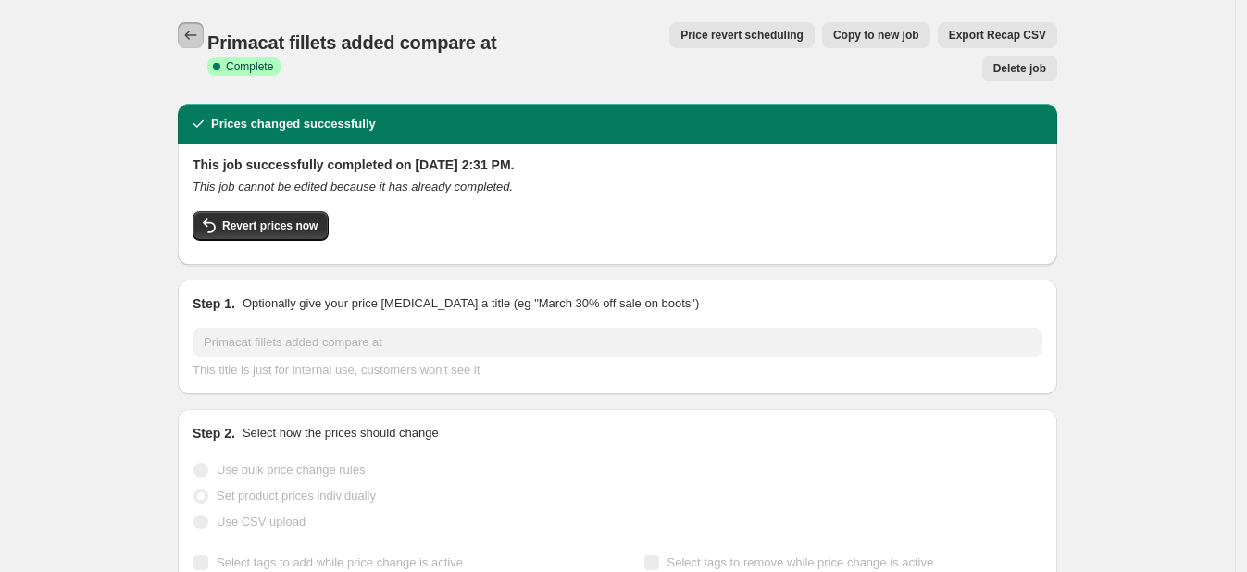
click at [200, 29] on icon "Price change jobs" at bounding box center [190, 35] width 19 height 19
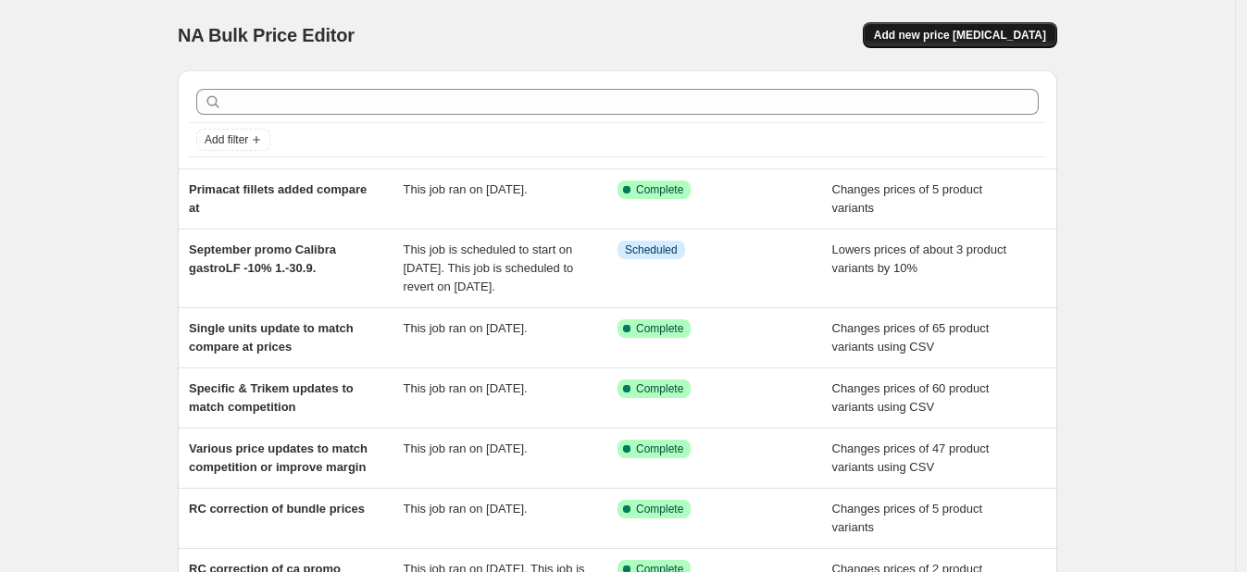
click at [972, 29] on span "Add new price [MEDICAL_DATA]" at bounding box center [960, 35] width 172 height 15
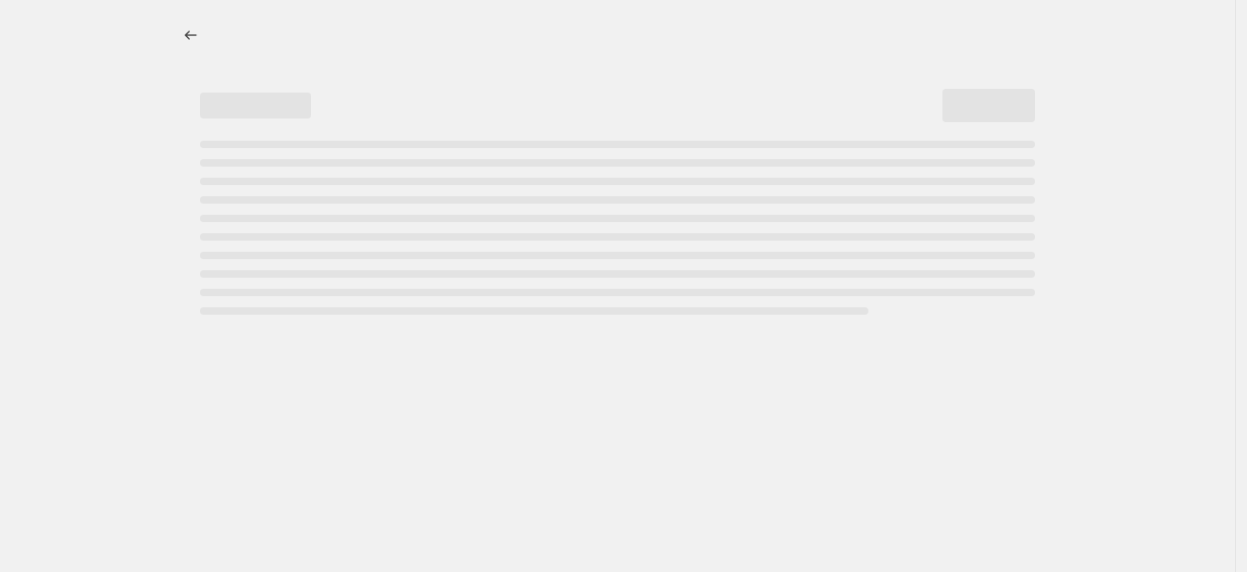
select select "percentage"
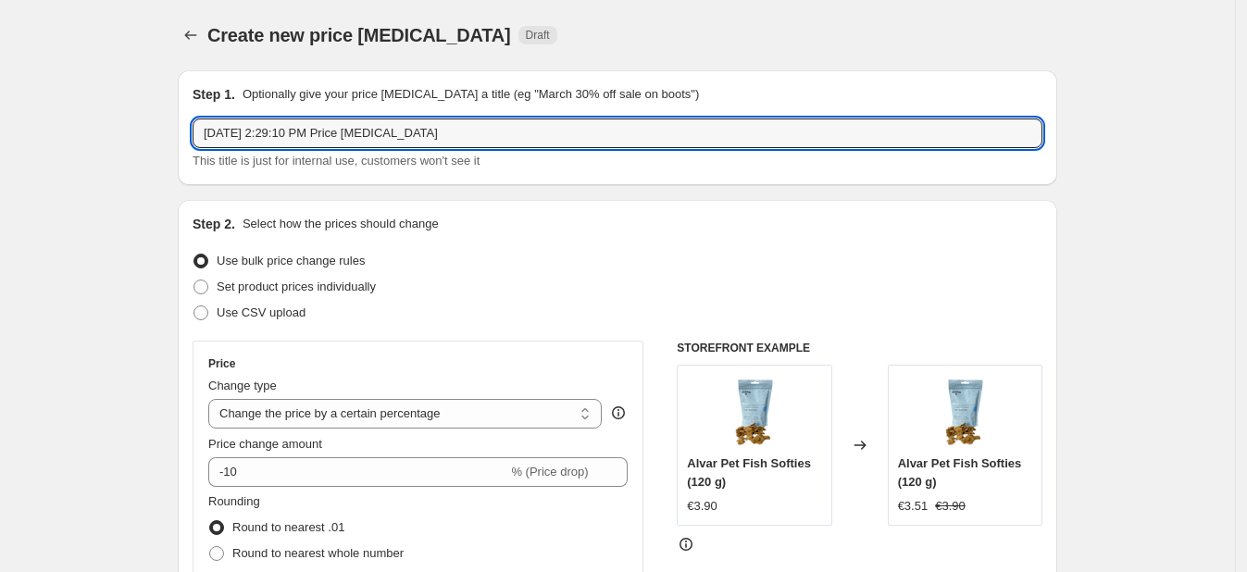
click at [717, 147] on input "[DATE] 2:29:10 PM Price [MEDICAL_DATA]" at bounding box center [618, 134] width 850 height 30
type input "Primacat soup compare"
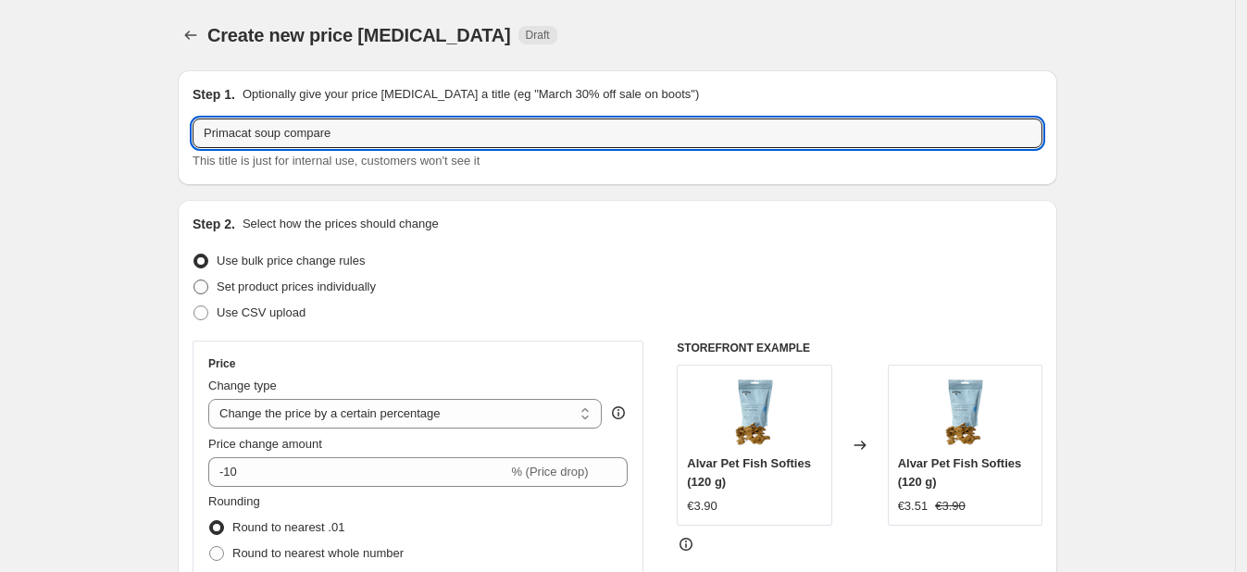
click at [347, 293] on span "Set product prices individually" at bounding box center [296, 287] width 159 height 14
click at [194, 281] on input "Set product prices individually" at bounding box center [194, 280] width 1 height 1
radio input "true"
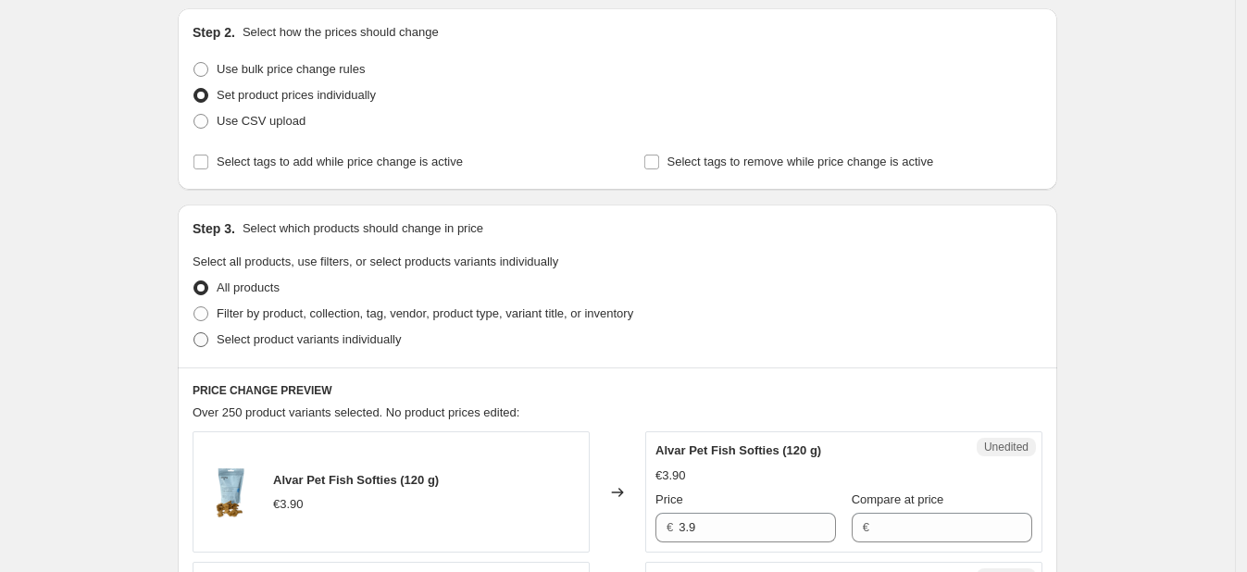
scroll to position [280, 0]
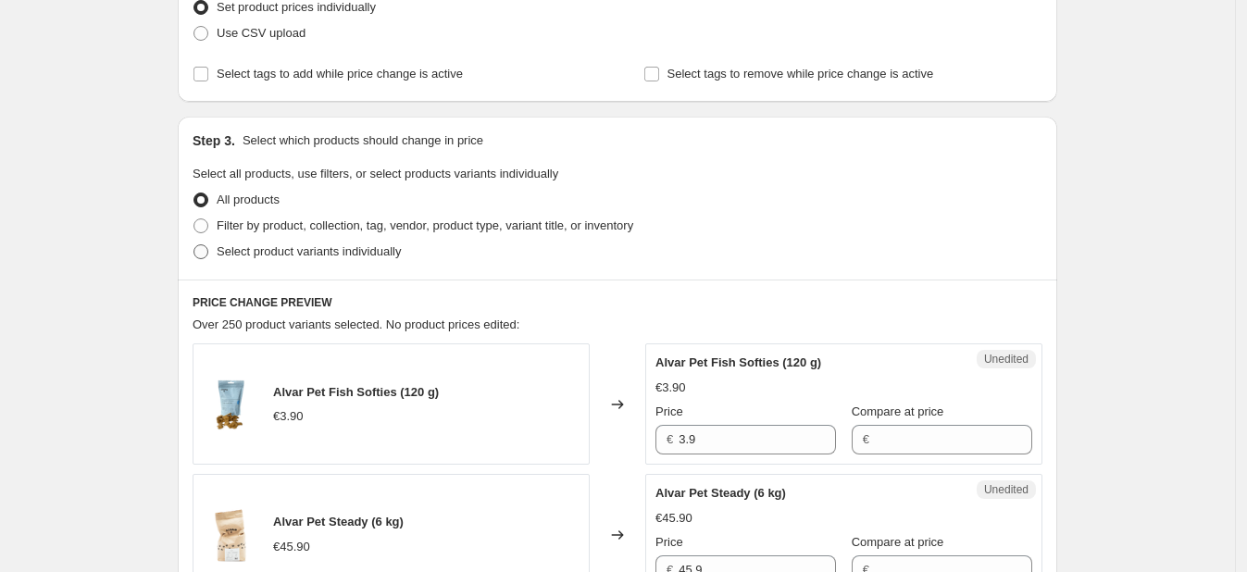
click at [287, 247] on span "Select product variants individually" at bounding box center [309, 251] width 184 height 14
click at [194, 245] on input "Select product variants individually" at bounding box center [194, 244] width 1 height 1
radio input "true"
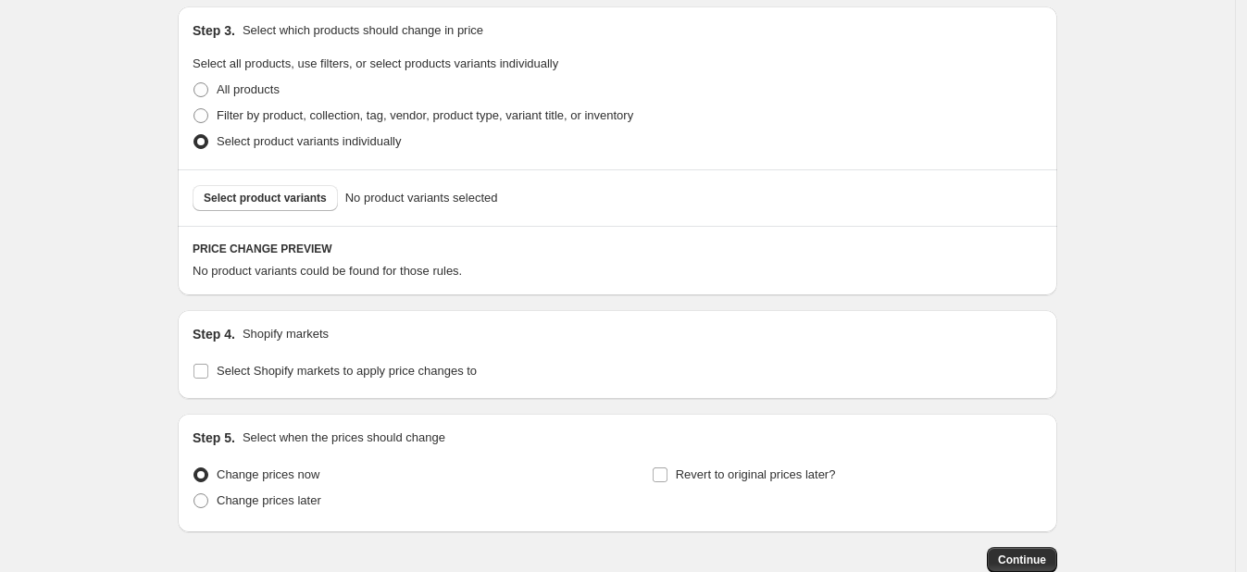
scroll to position [391, 0]
click at [231, 211] on div "Select product variants No product variants selected" at bounding box center [618, 197] width 880 height 56
click at [233, 200] on span "Select product variants" at bounding box center [265, 197] width 123 height 15
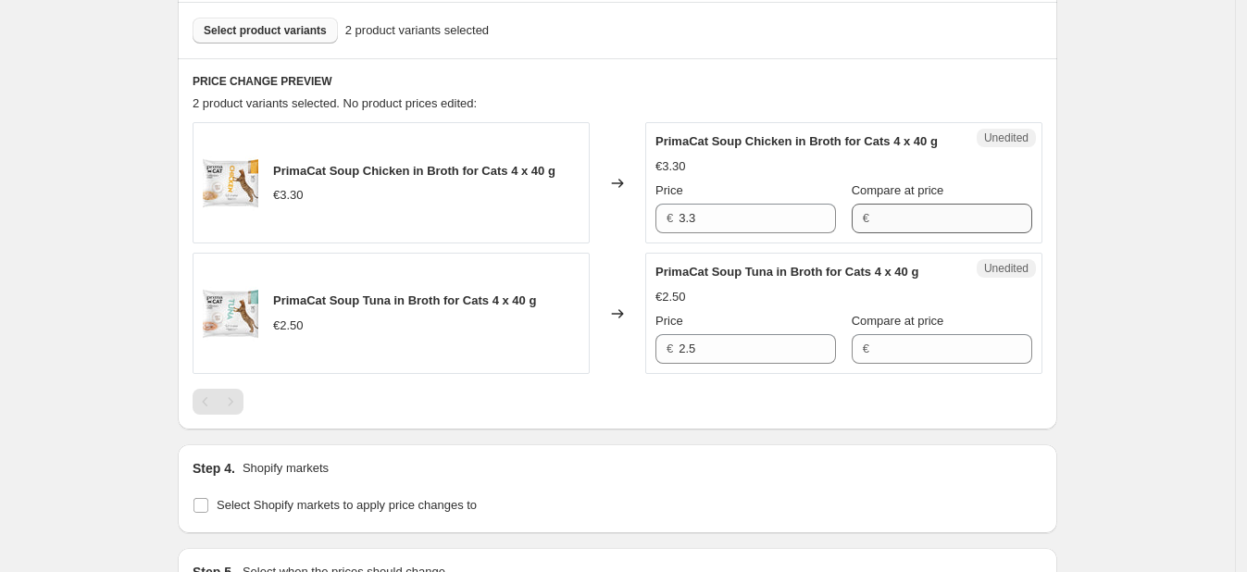
scroll to position [558, 0]
click at [896, 231] on input "Compare at price" at bounding box center [953, 218] width 157 height 30
type input "6"
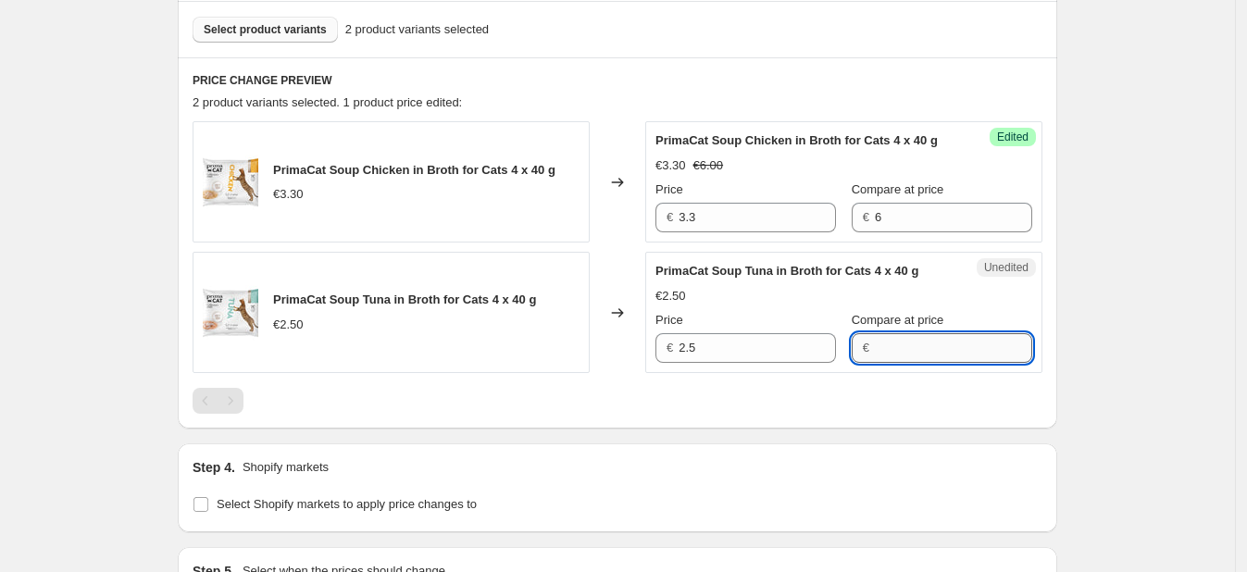
click at [898, 358] on input "Compare at price" at bounding box center [953, 348] width 157 height 30
type input "6"
click at [207, 512] on input "Select Shopify markets to apply price changes to" at bounding box center [201, 504] width 15 height 15
checkbox input "true"
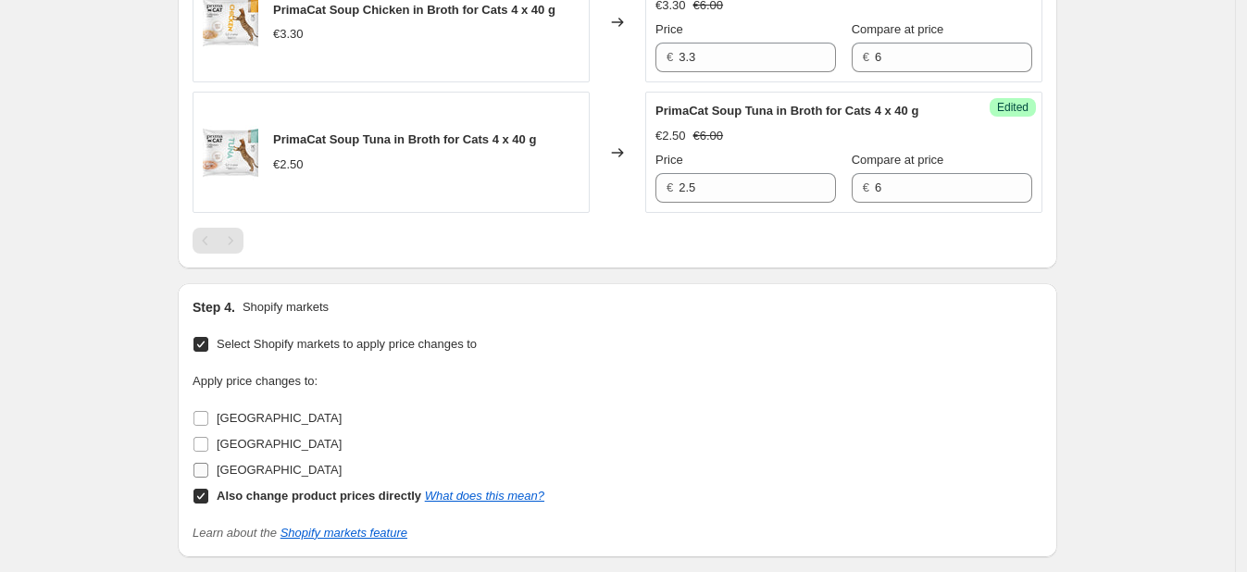
scroll to position [719, 0]
click at [251, 476] on span "[GEOGRAPHIC_DATA]" at bounding box center [279, 469] width 125 height 14
click at [208, 477] on input "[GEOGRAPHIC_DATA]" at bounding box center [201, 469] width 15 height 15
checkbox input "true"
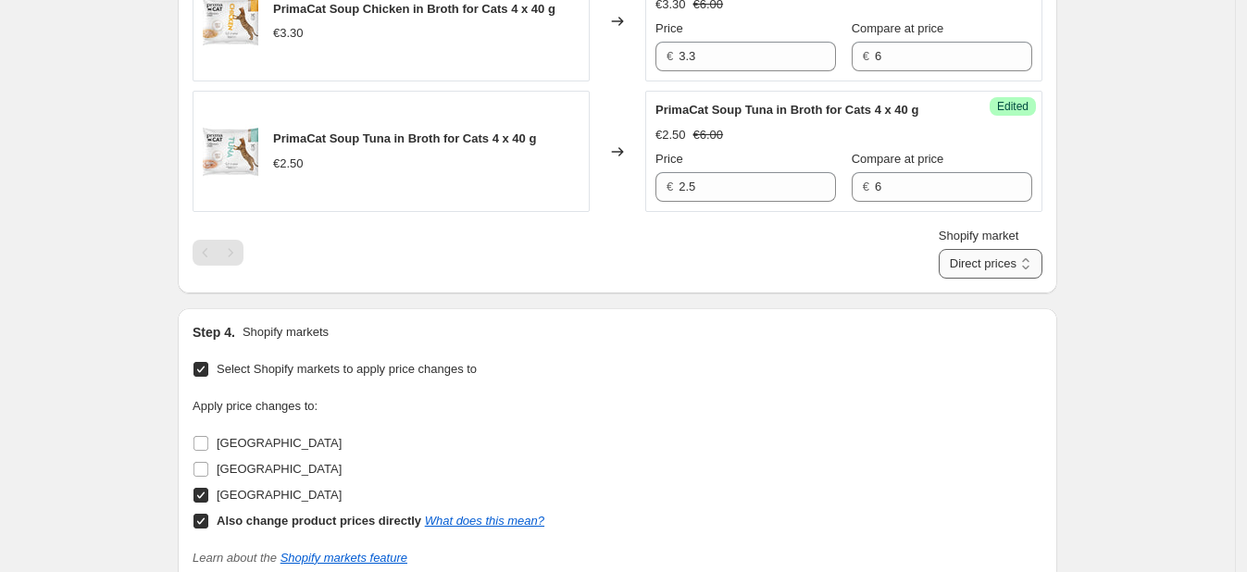
click at [956, 279] on select "Direct prices [GEOGRAPHIC_DATA]" at bounding box center [991, 264] width 104 height 30
select select "88164925744"
click at [968, 279] on select "Direct prices [GEOGRAPHIC_DATA]" at bounding box center [991, 264] width 104 height 30
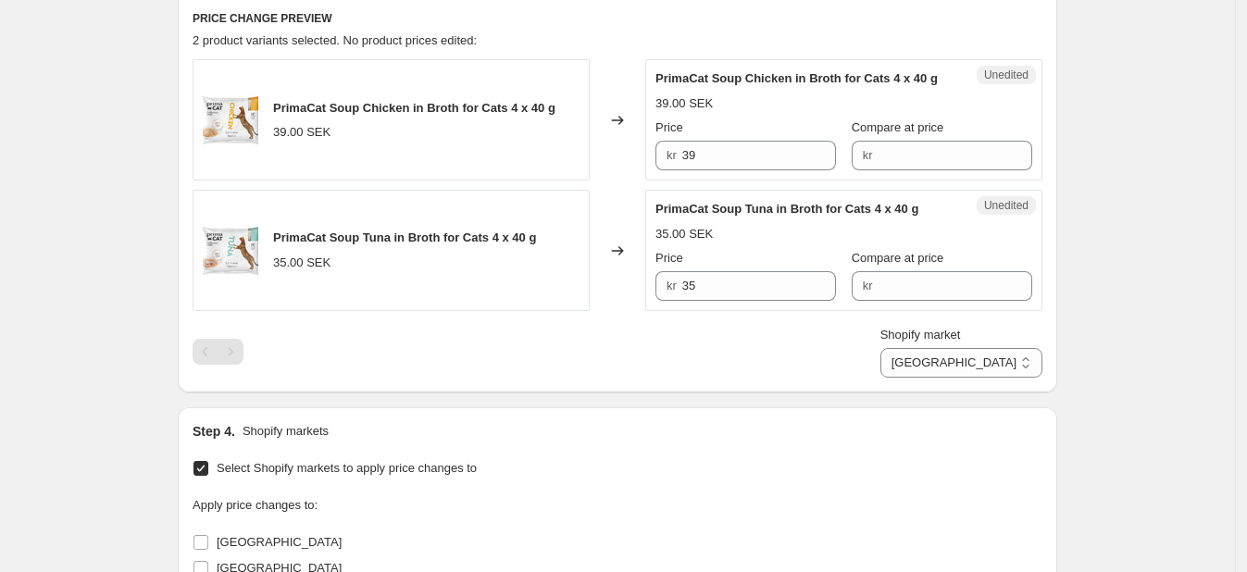
scroll to position [621, 0]
click at [878, 169] on input "Compare at price" at bounding box center [955, 155] width 155 height 30
type input "60"
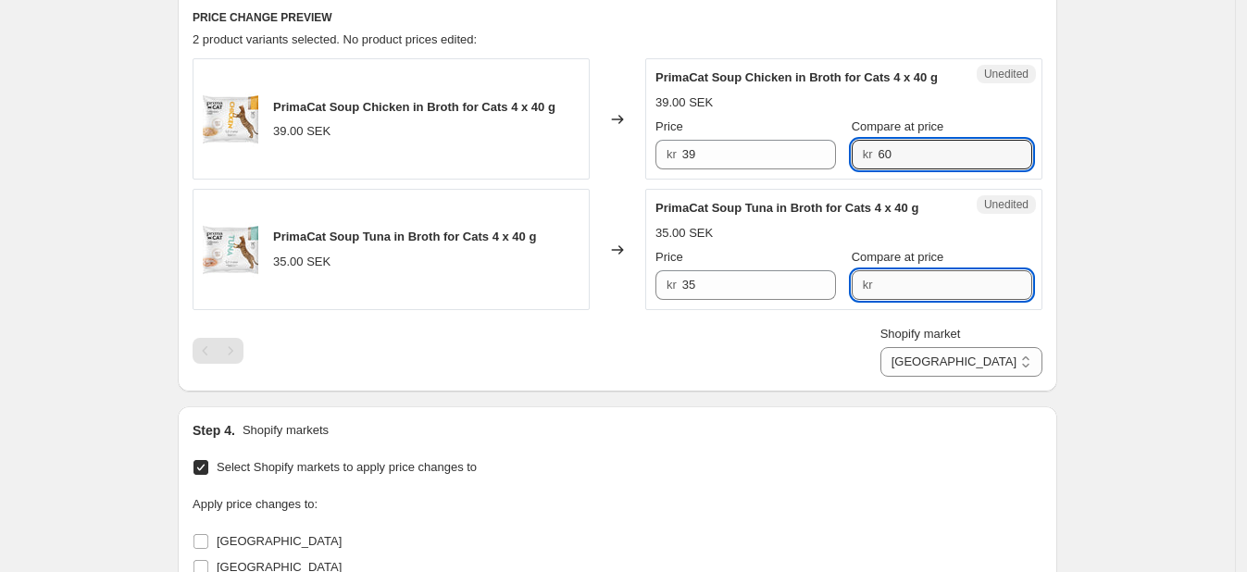
click at [894, 300] on input "Compare at price" at bounding box center [955, 285] width 155 height 30
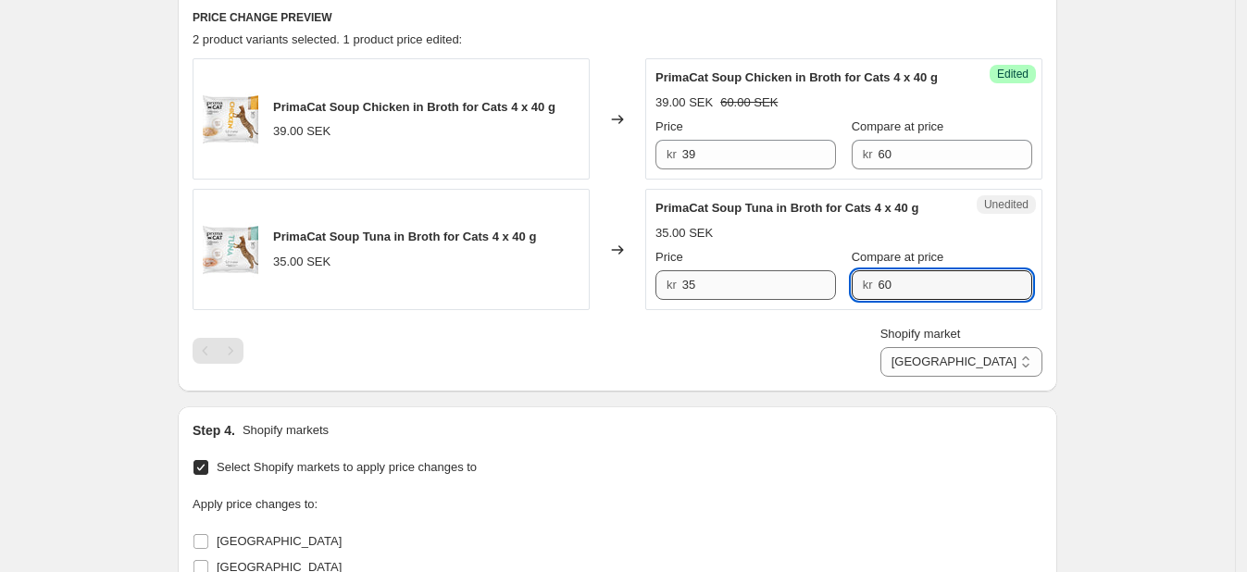
type input "60"
click at [743, 300] on input "35" at bounding box center [759, 285] width 155 height 30
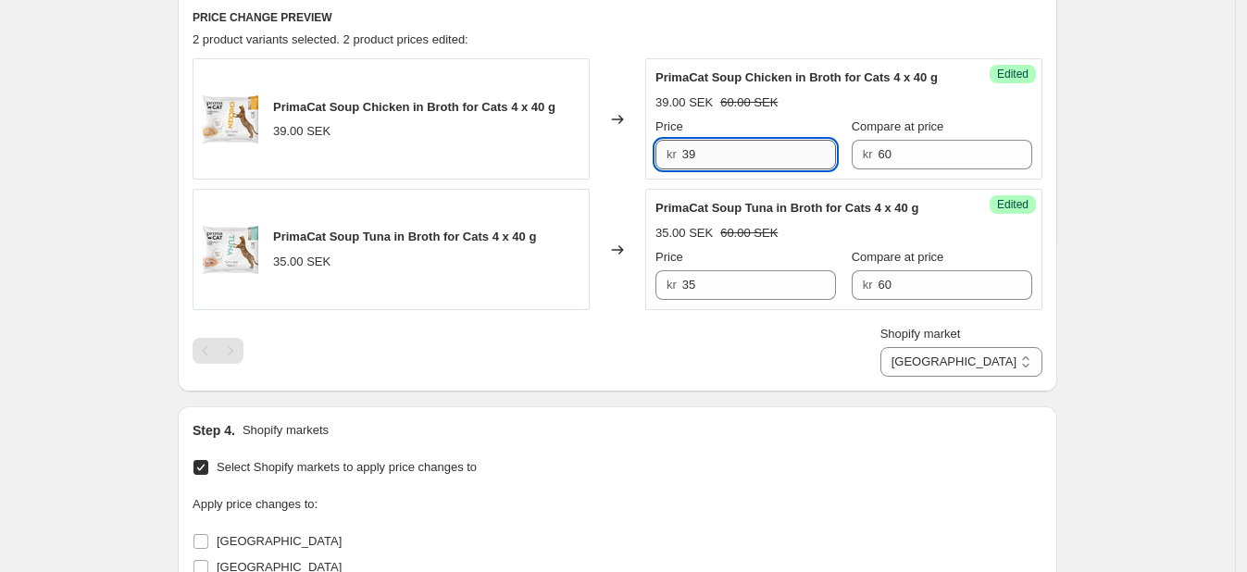
click at [704, 169] on input "39" at bounding box center [759, 155] width 155 height 30
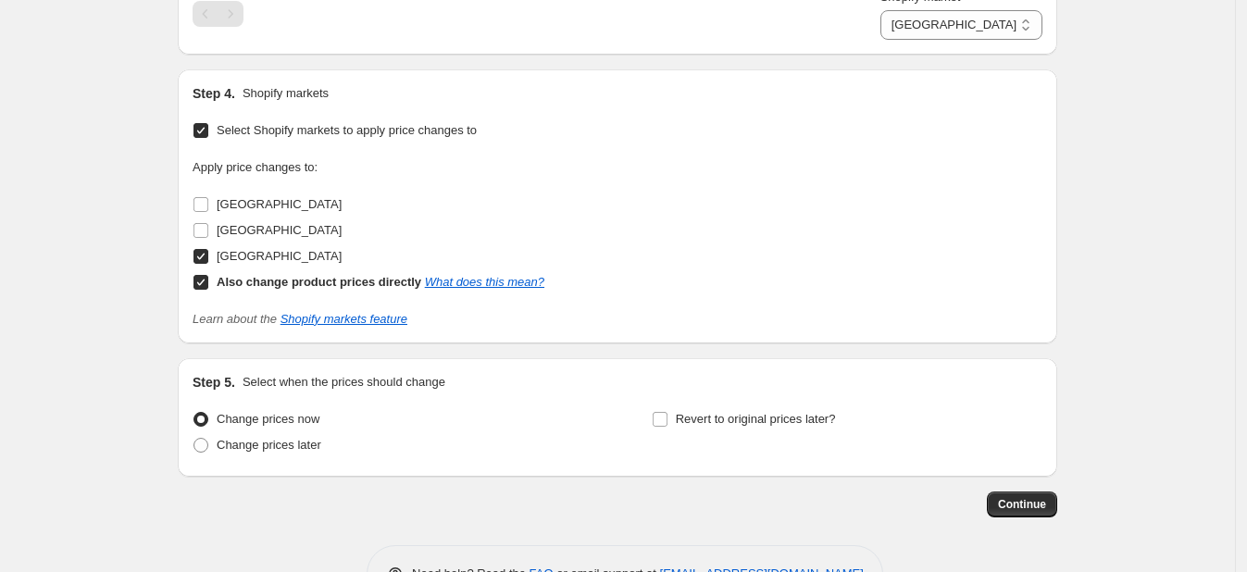
scroll to position [1032, 0]
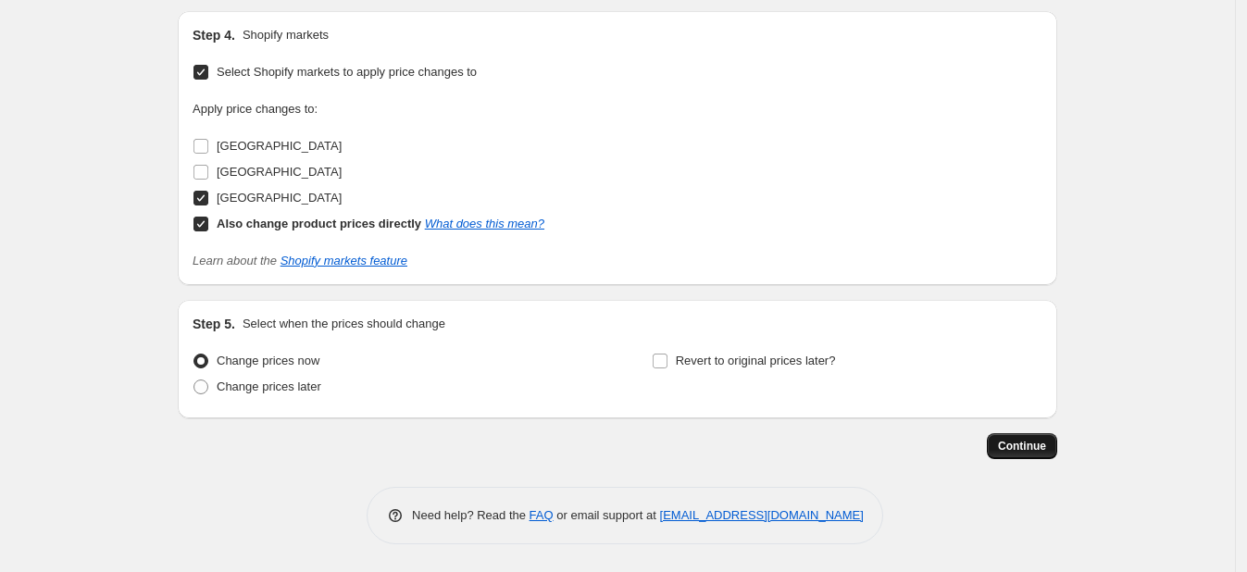
type input "35"
click at [1016, 449] on span "Continue" at bounding box center [1022, 446] width 48 height 15
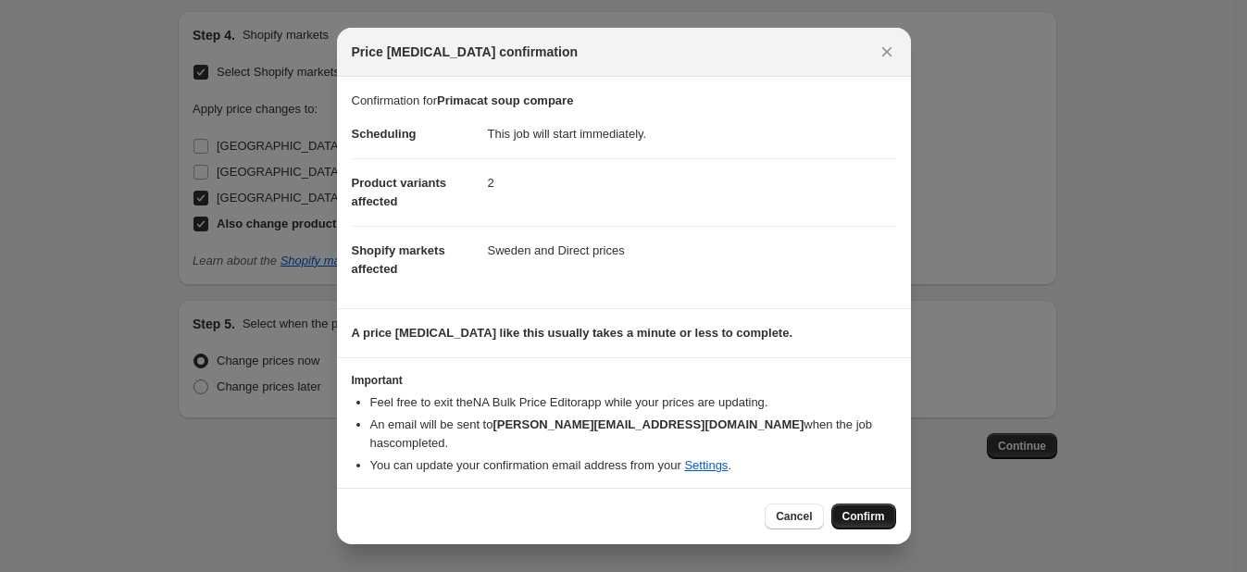
click at [872, 516] on span "Confirm" at bounding box center [864, 516] width 43 height 15
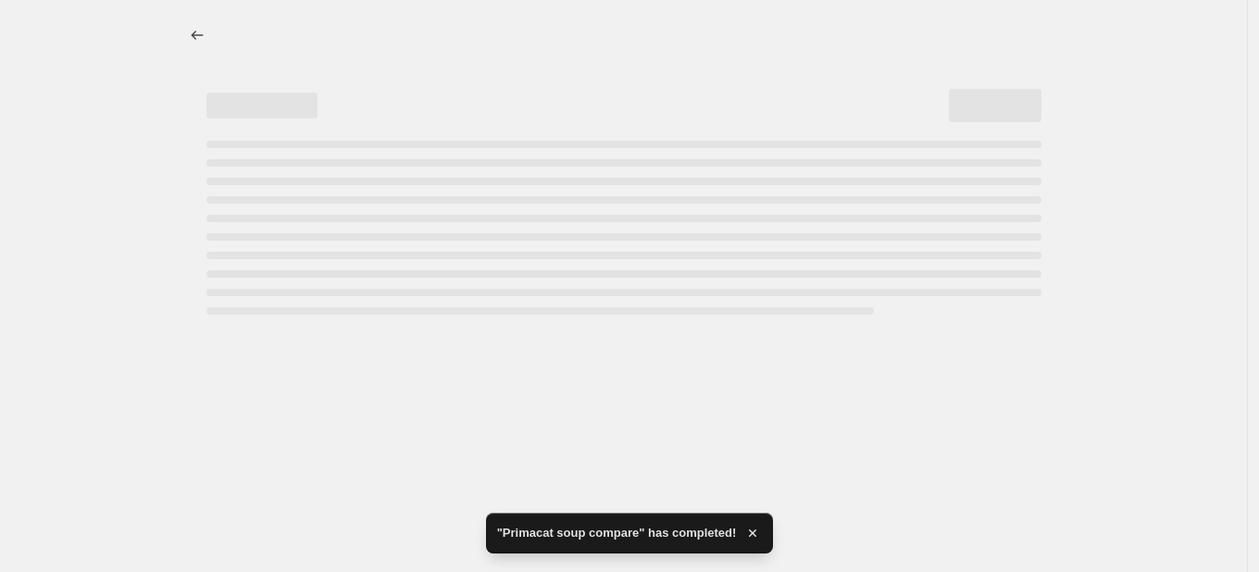
select select "88164925744"
